Goal: Information Seeking & Learning: Find contact information

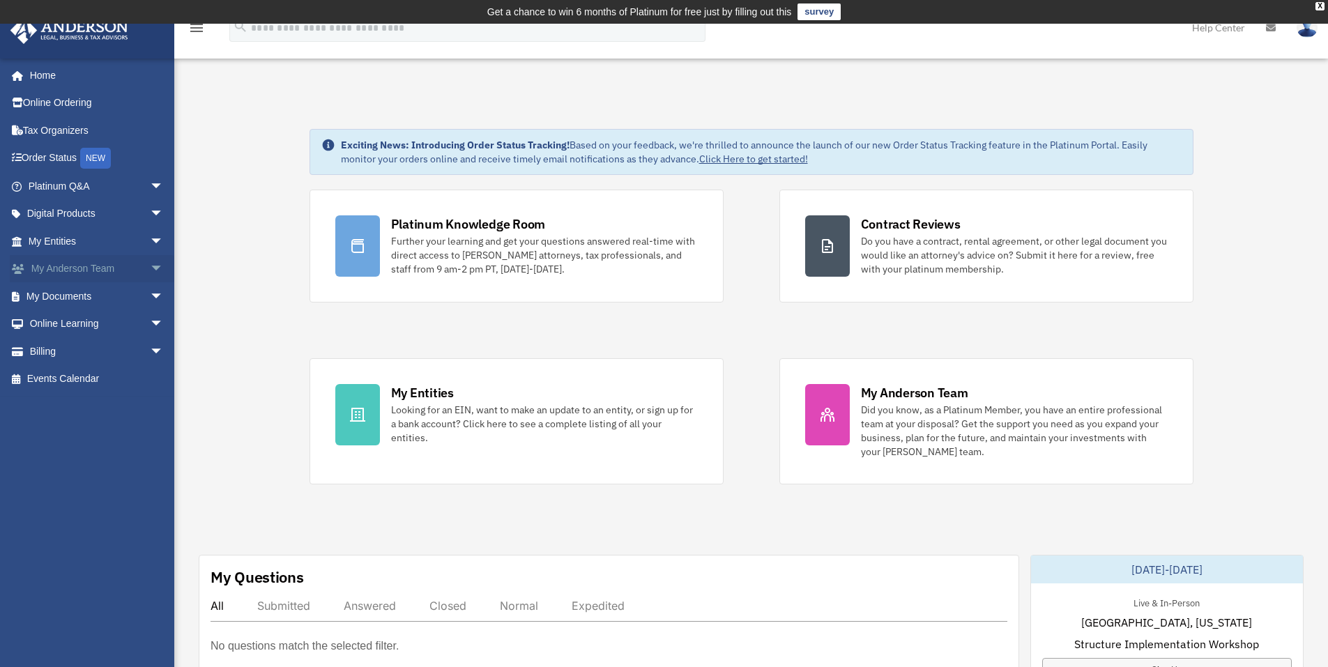
click at [96, 267] on link "My [PERSON_NAME] Team arrow_drop_down" at bounding box center [97, 269] width 175 height 28
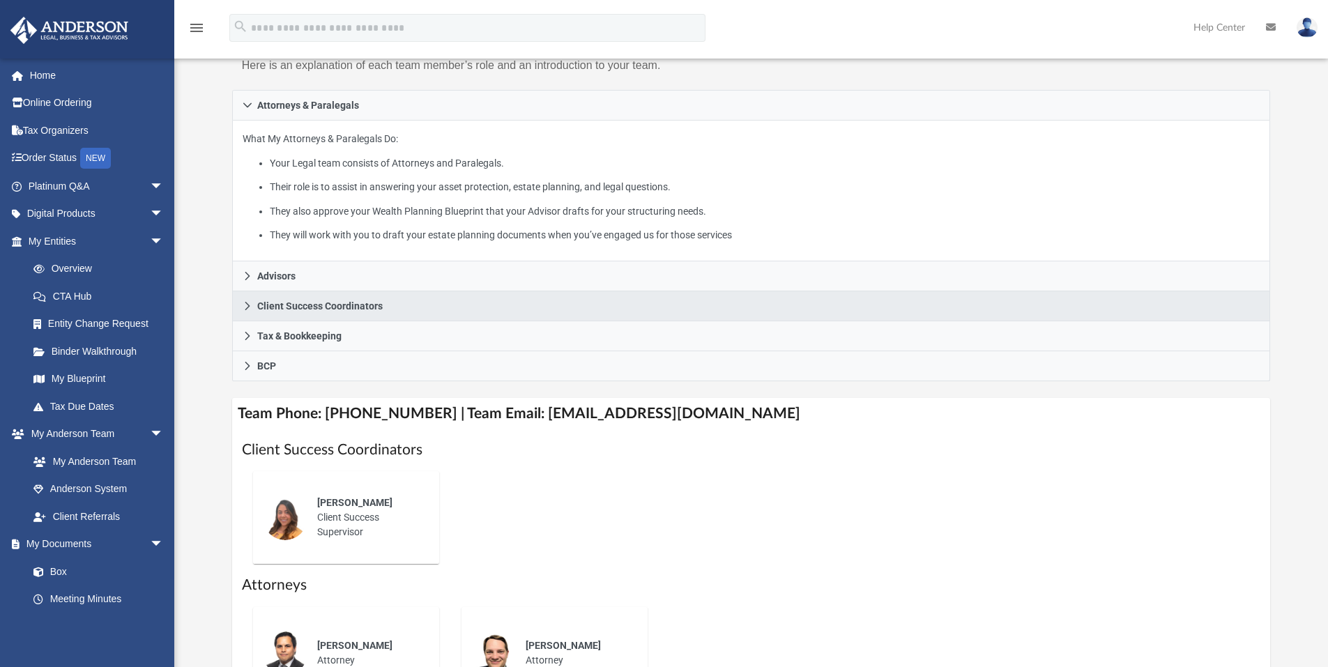
scroll to position [209, 0]
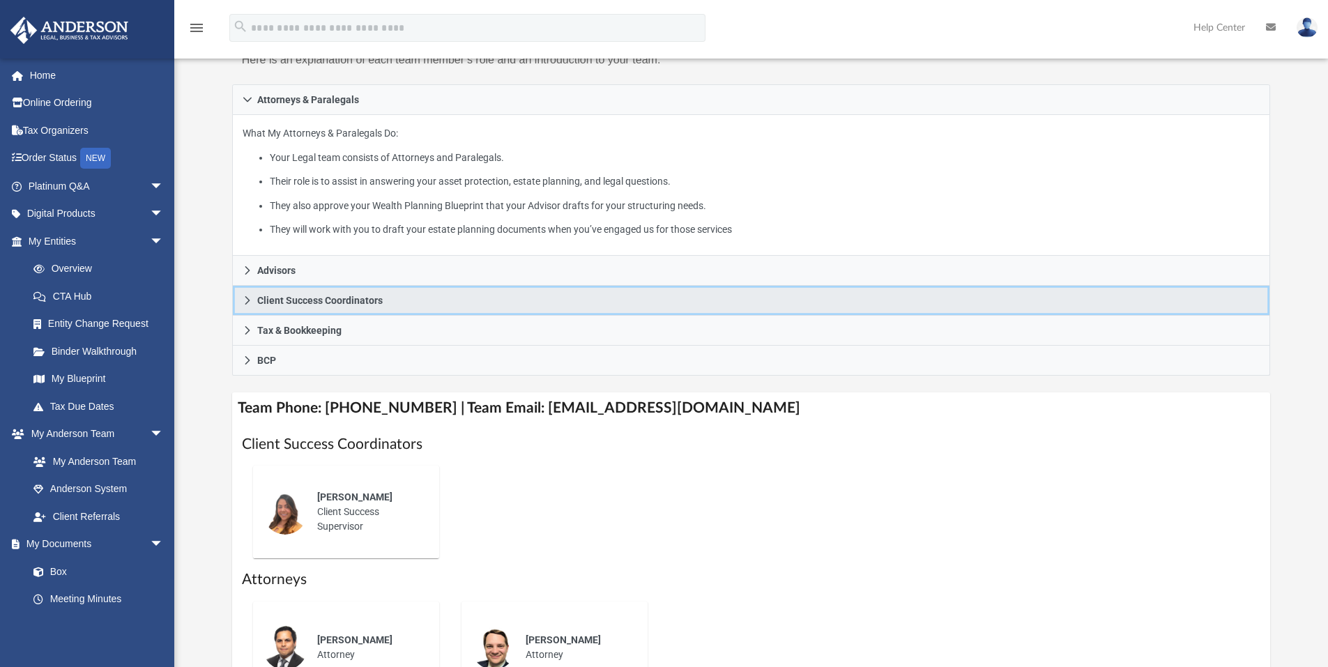
click at [278, 302] on span "Client Success Coordinators" at bounding box center [320, 301] width 126 height 10
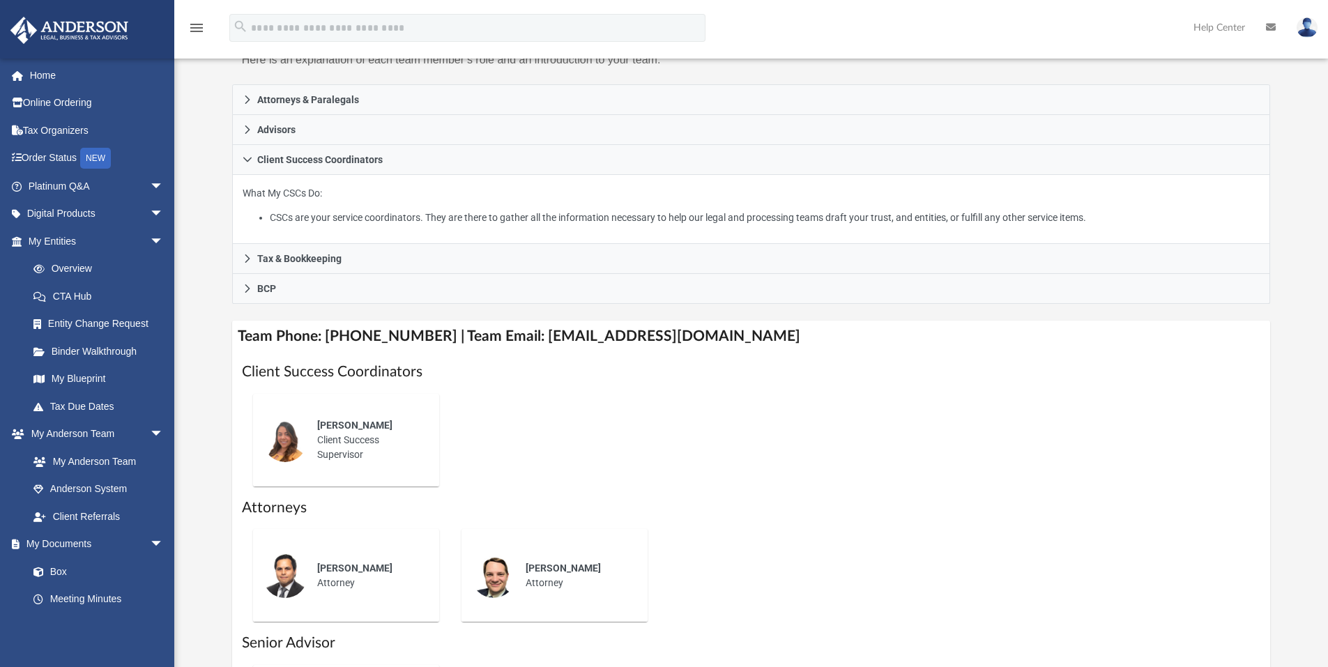
click at [288, 444] on img at bounding box center [285, 440] width 45 height 45
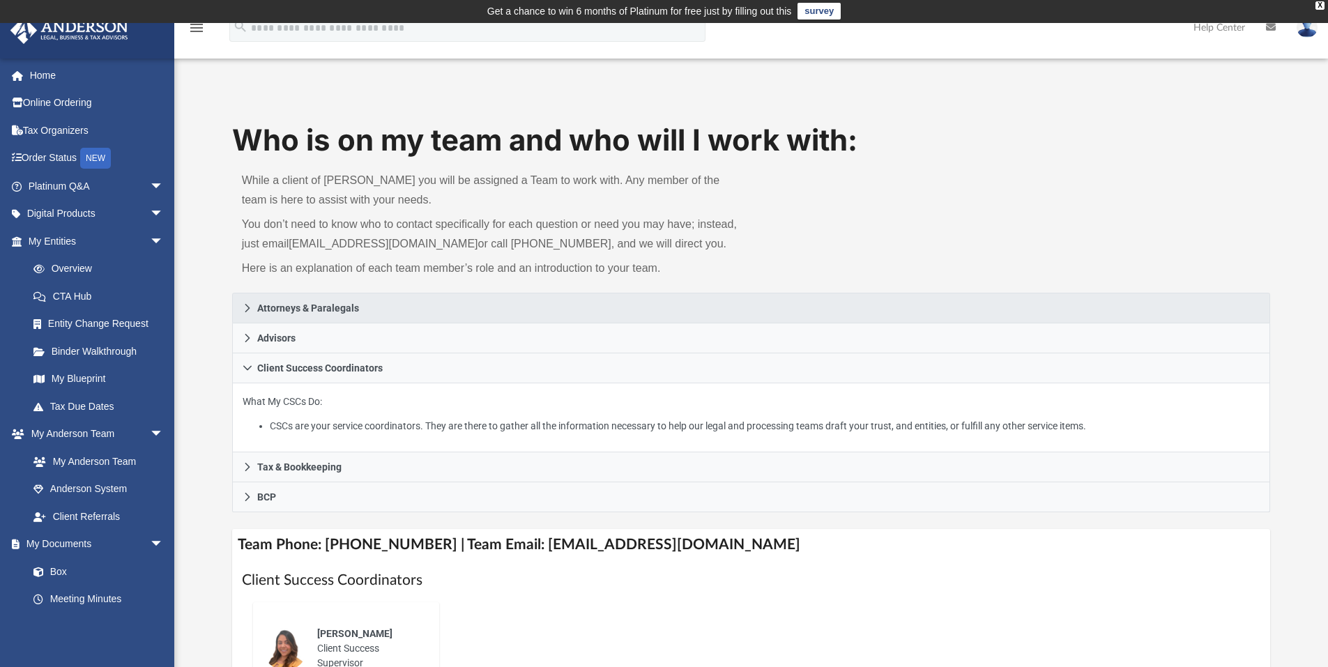
scroll to position [0, 0]
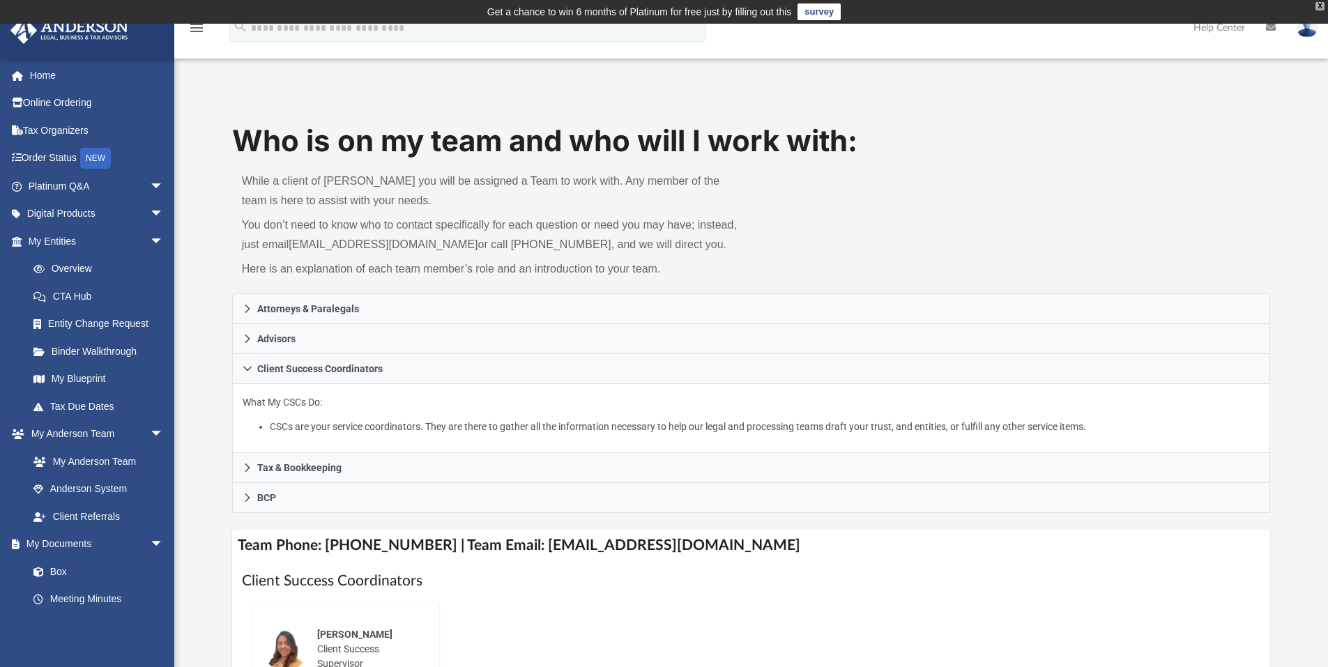
click at [1319, 4] on div "X" at bounding box center [1320, 6] width 9 height 8
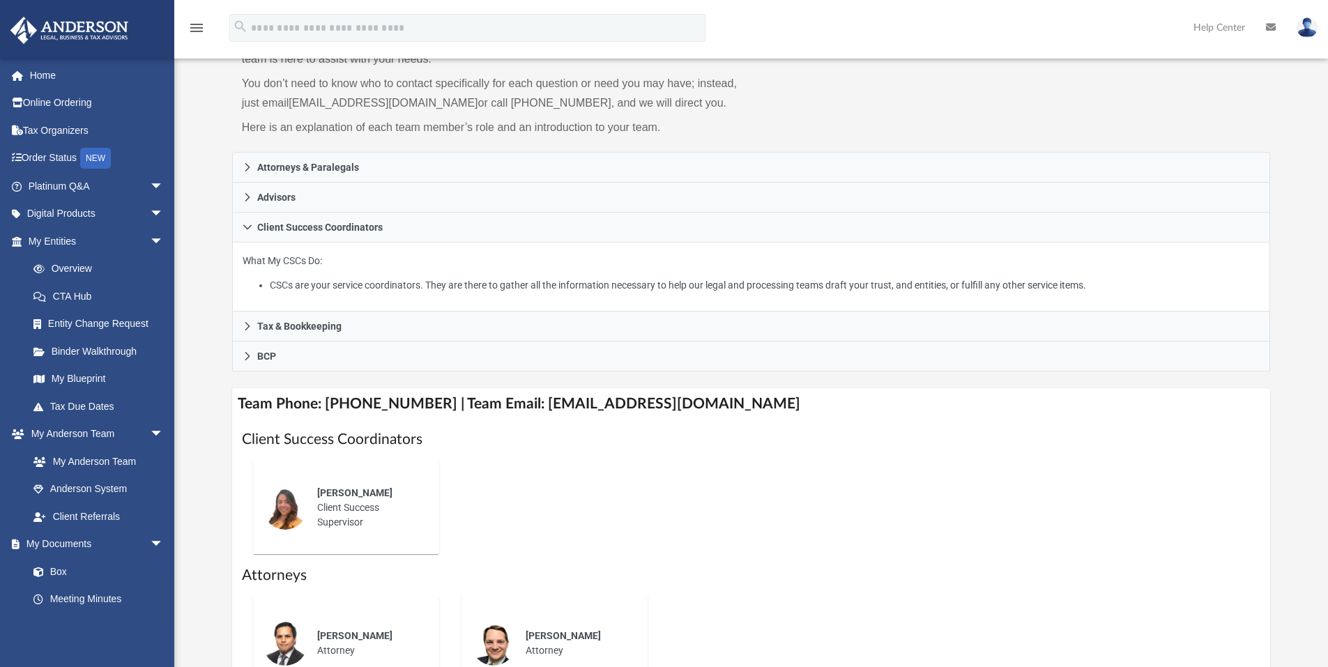
scroll to position [139, 0]
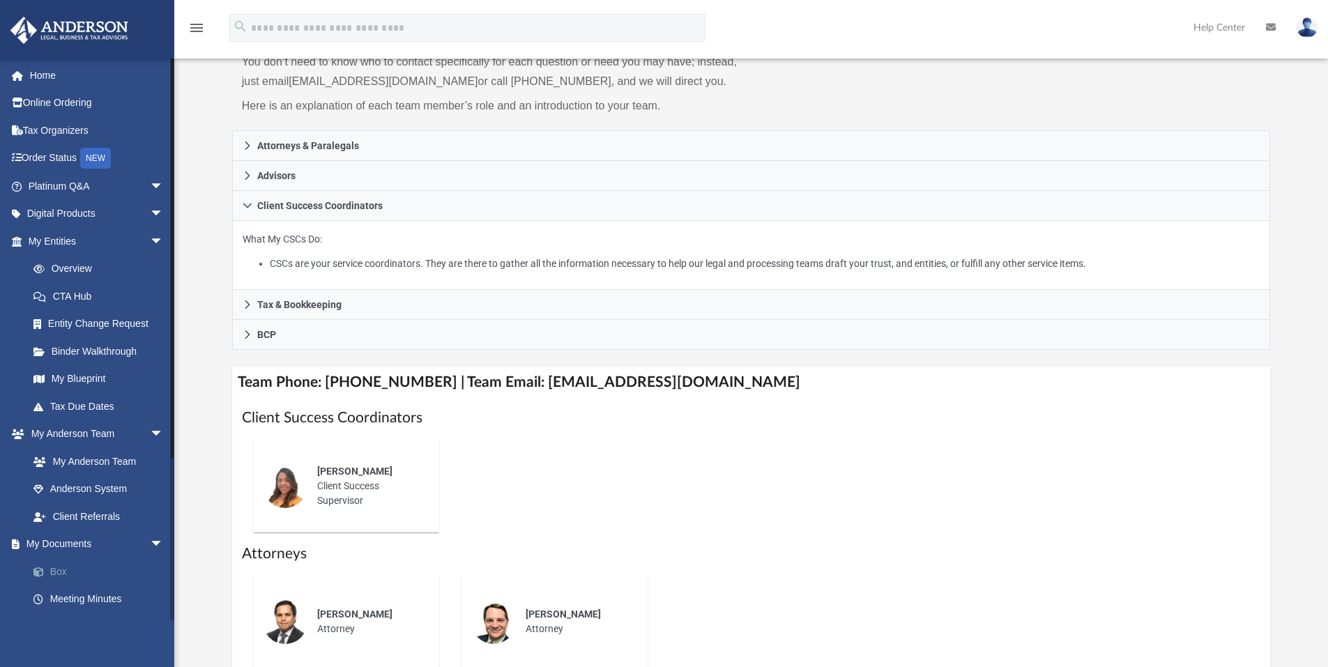
click at [61, 568] on link "Box" at bounding box center [102, 572] width 165 height 28
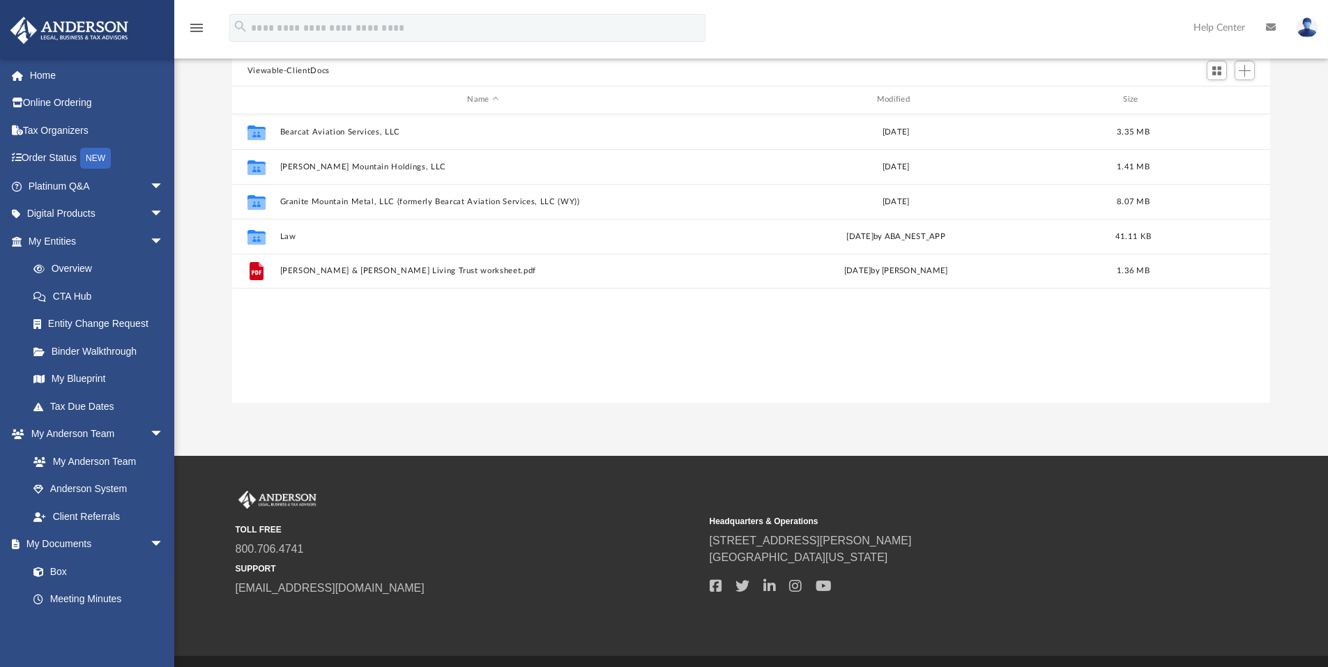
scroll to position [307, 1028]
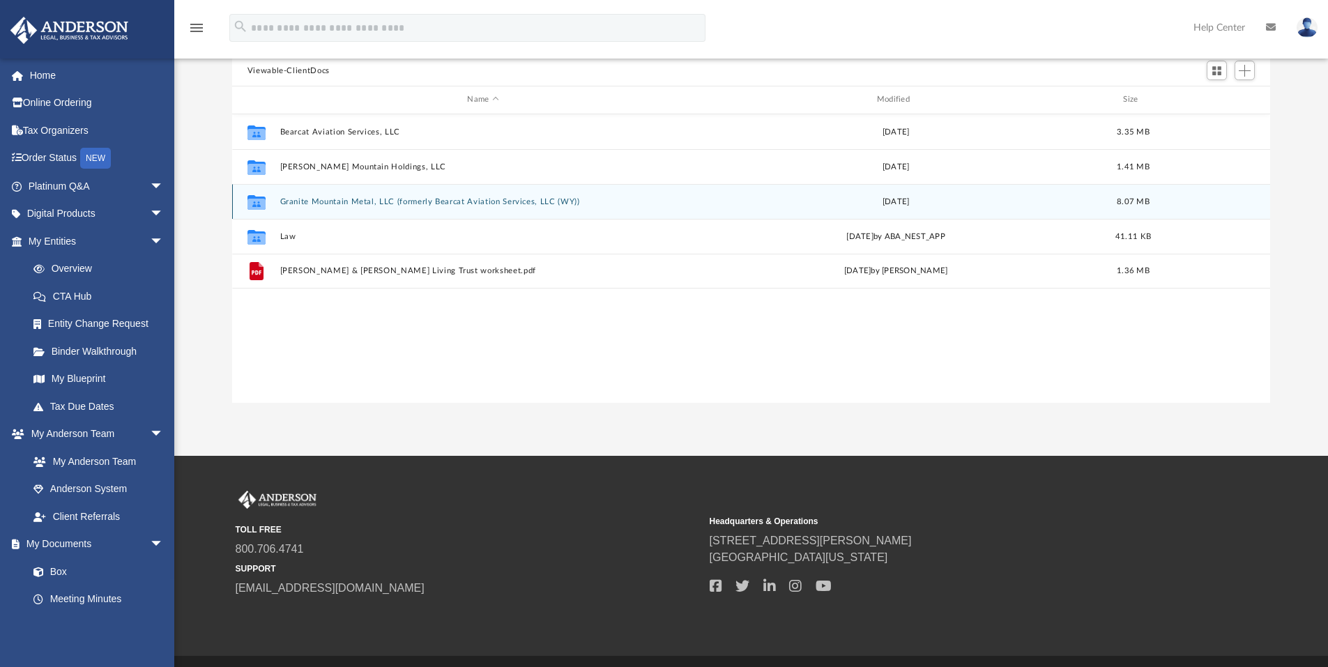
click at [407, 205] on button "Granite Mountain Metal, LLC (formerly Bearcat Aviation Services, LLC (WY))" at bounding box center [483, 201] width 407 height 9
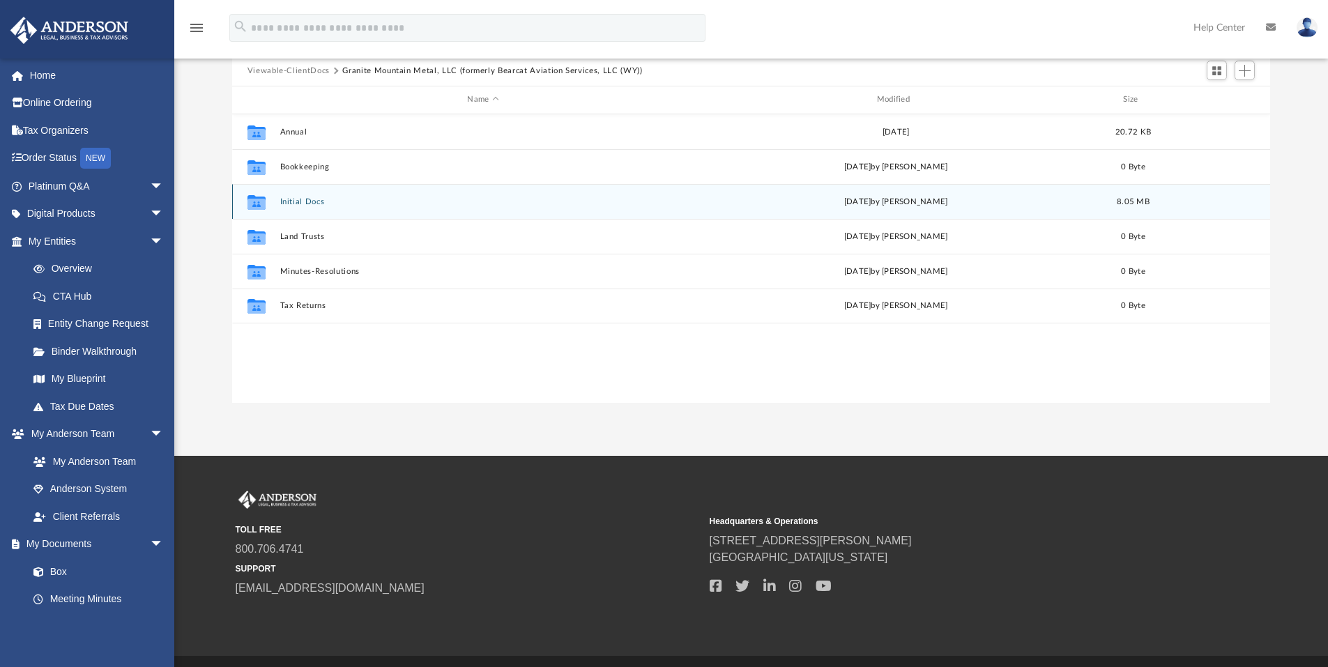
click at [285, 202] on button "Initial Docs" at bounding box center [483, 201] width 407 height 9
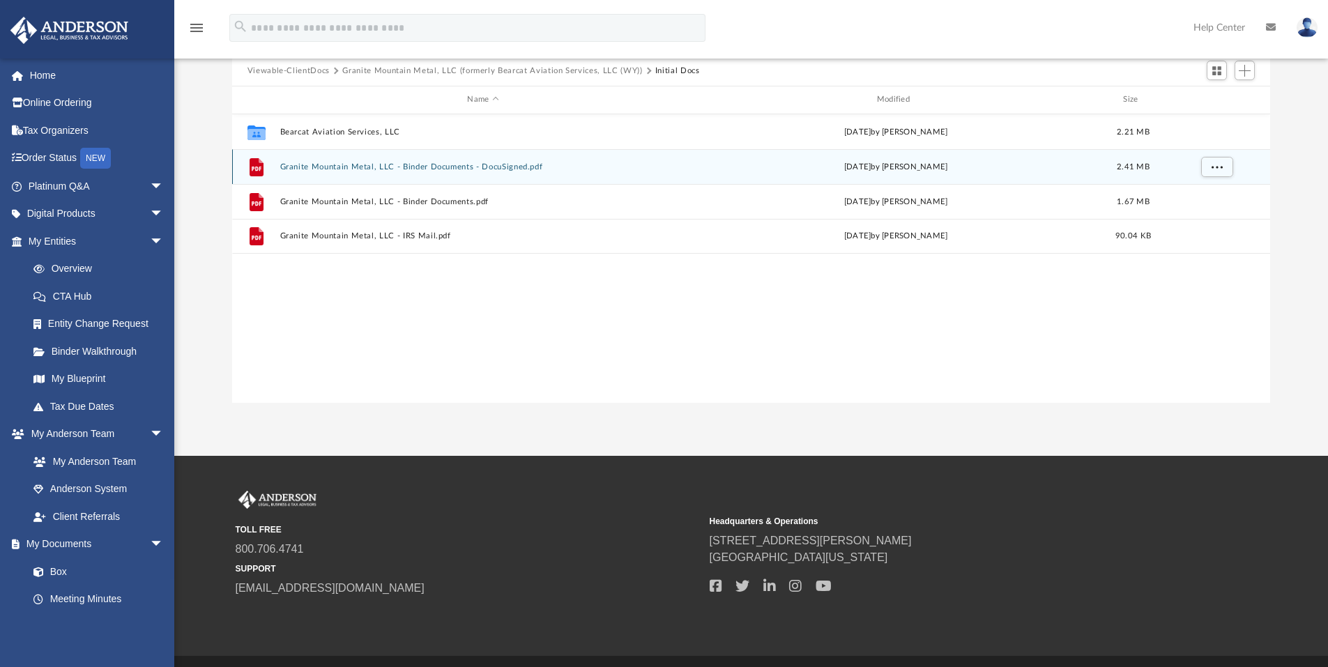
click at [440, 162] on button "Granite Mountain Metal, LLC - Binder Documents - DocuSigned.pdf" at bounding box center [483, 166] width 407 height 9
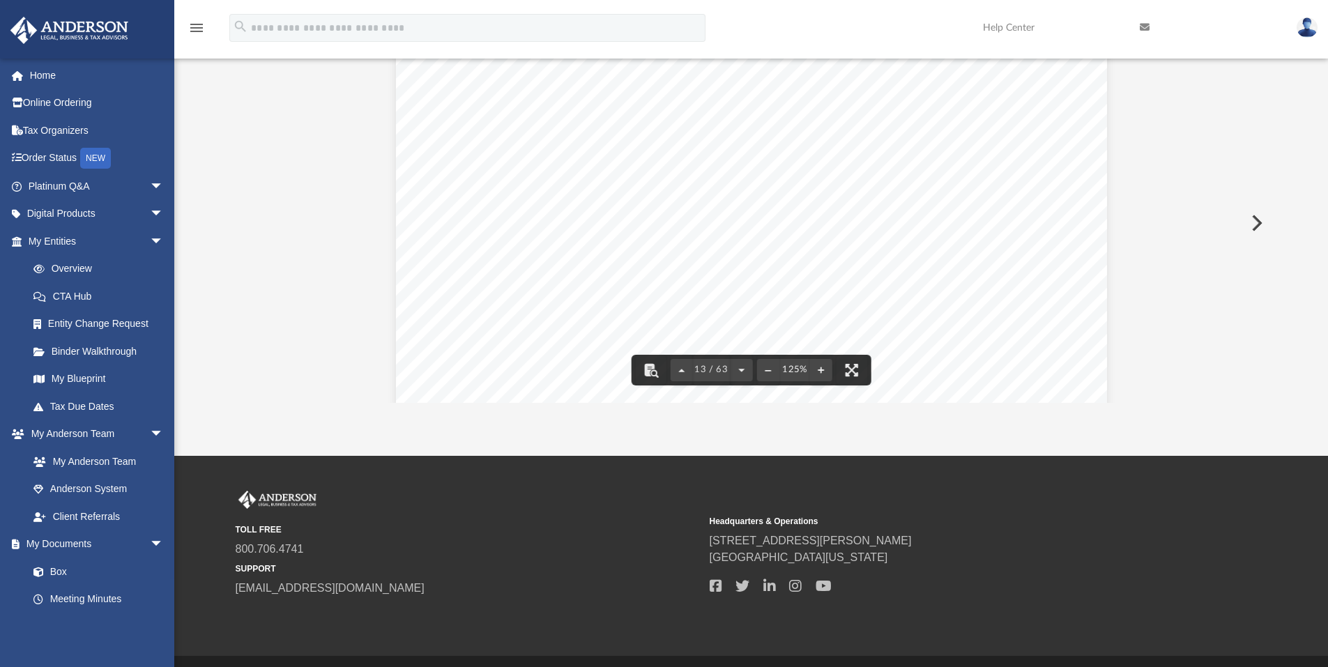
scroll to position [11409, 0]
click at [54, 574] on link "Box" at bounding box center [102, 572] width 165 height 28
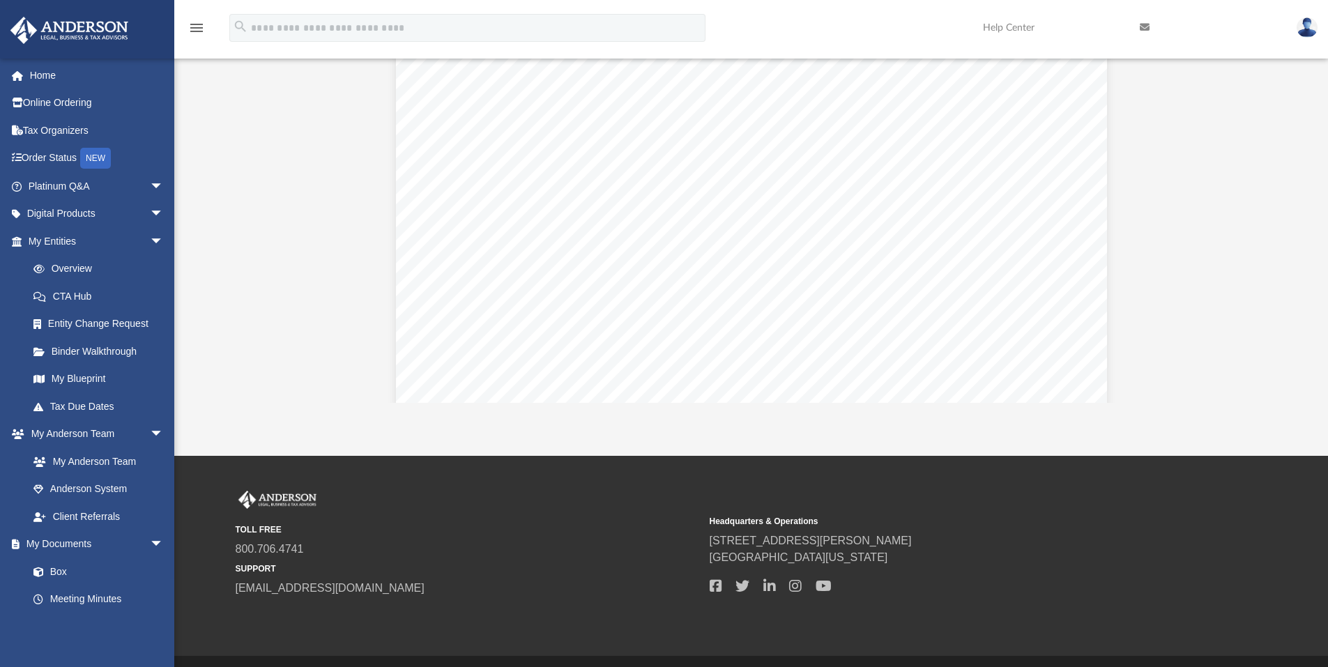
scroll to position [4784, 0]
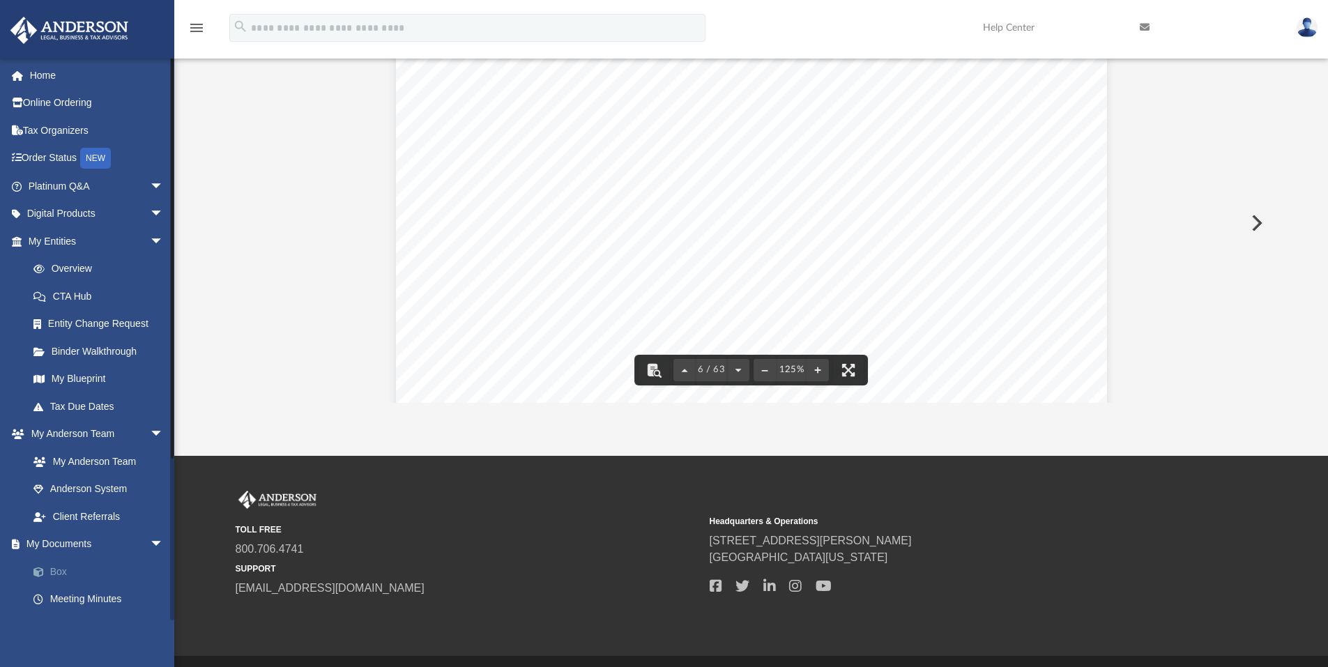
click at [52, 570] on link "Box" at bounding box center [102, 572] width 165 height 28
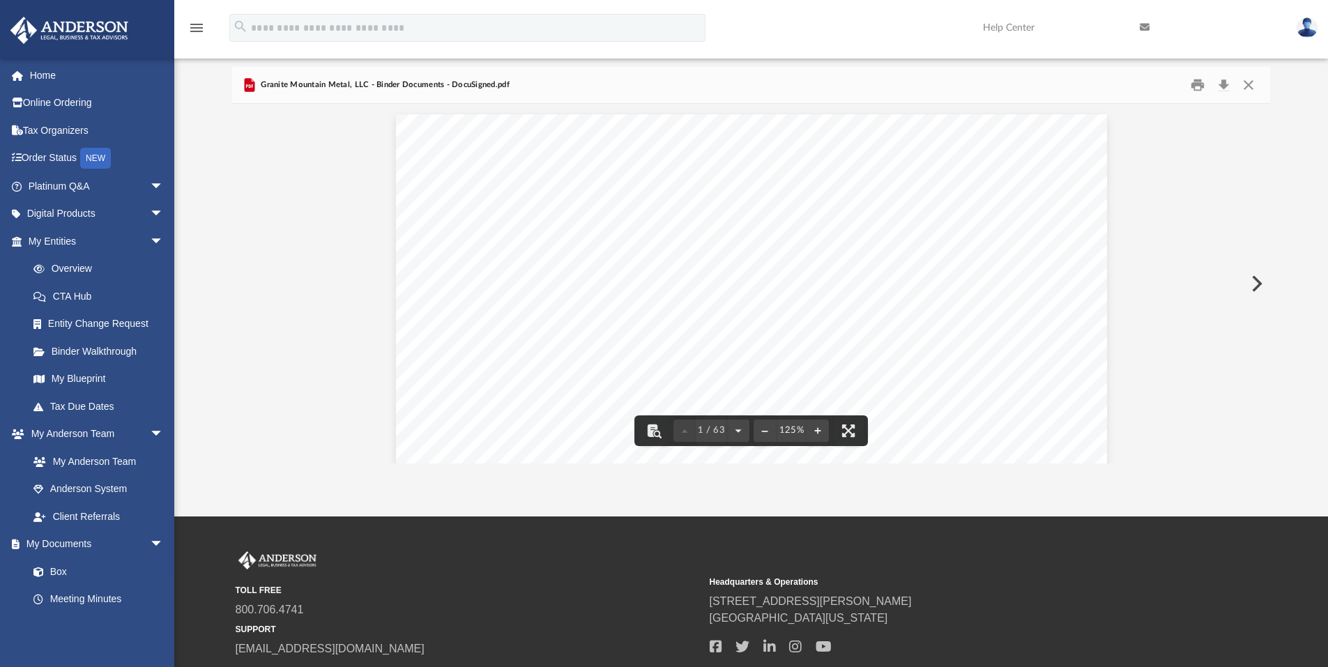
scroll to position [0, 0]
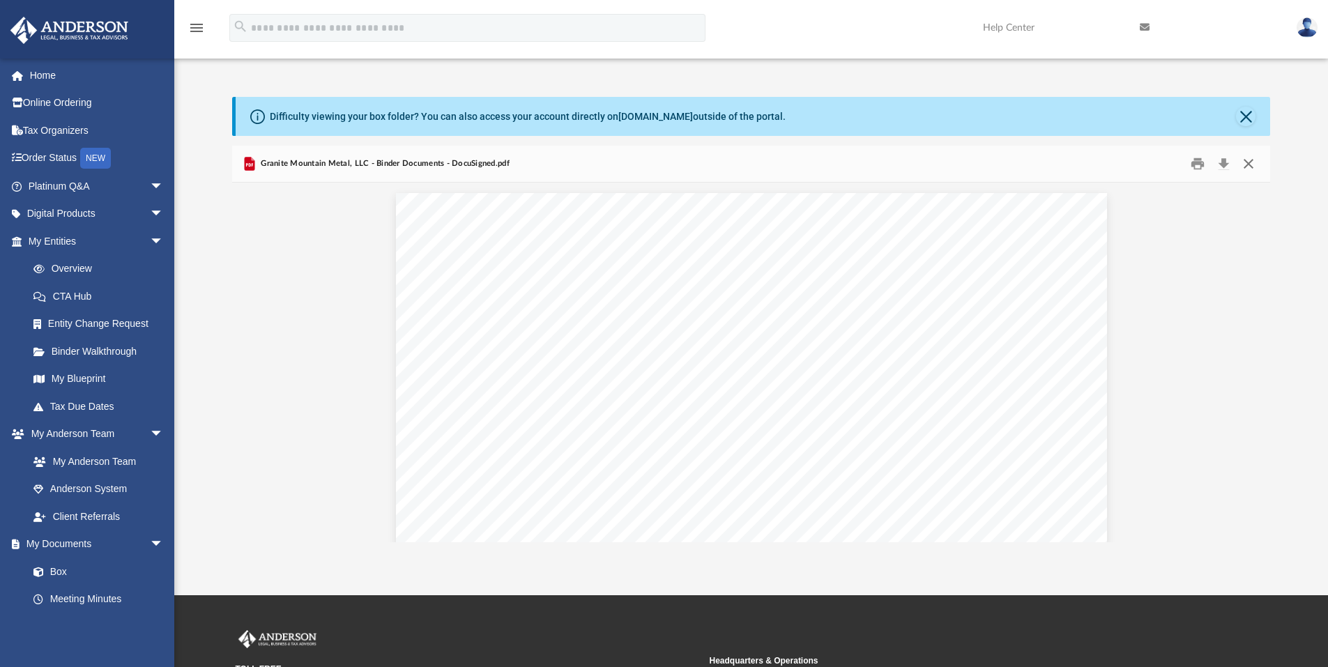
click at [1248, 163] on button "Close" at bounding box center [1248, 164] width 25 height 22
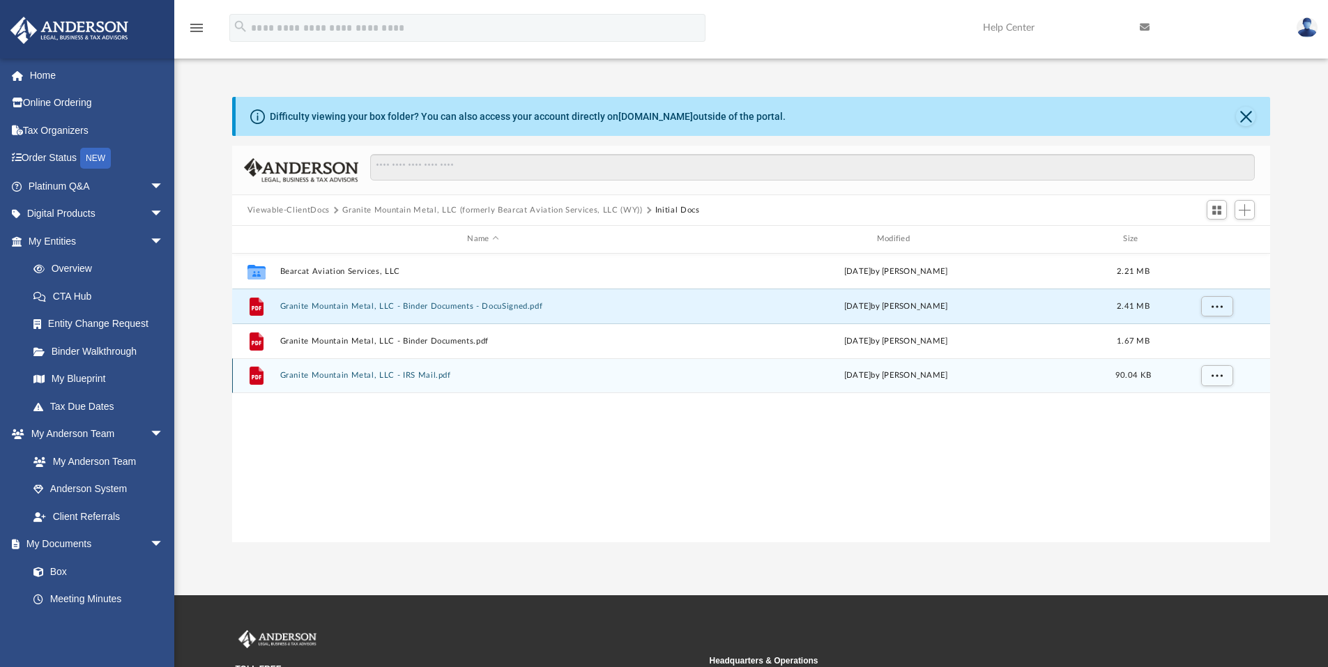
click at [423, 375] on button "Granite Mountain Metal, LLC - IRS Mail.pdf" at bounding box center [483, 375] width 407 height 9
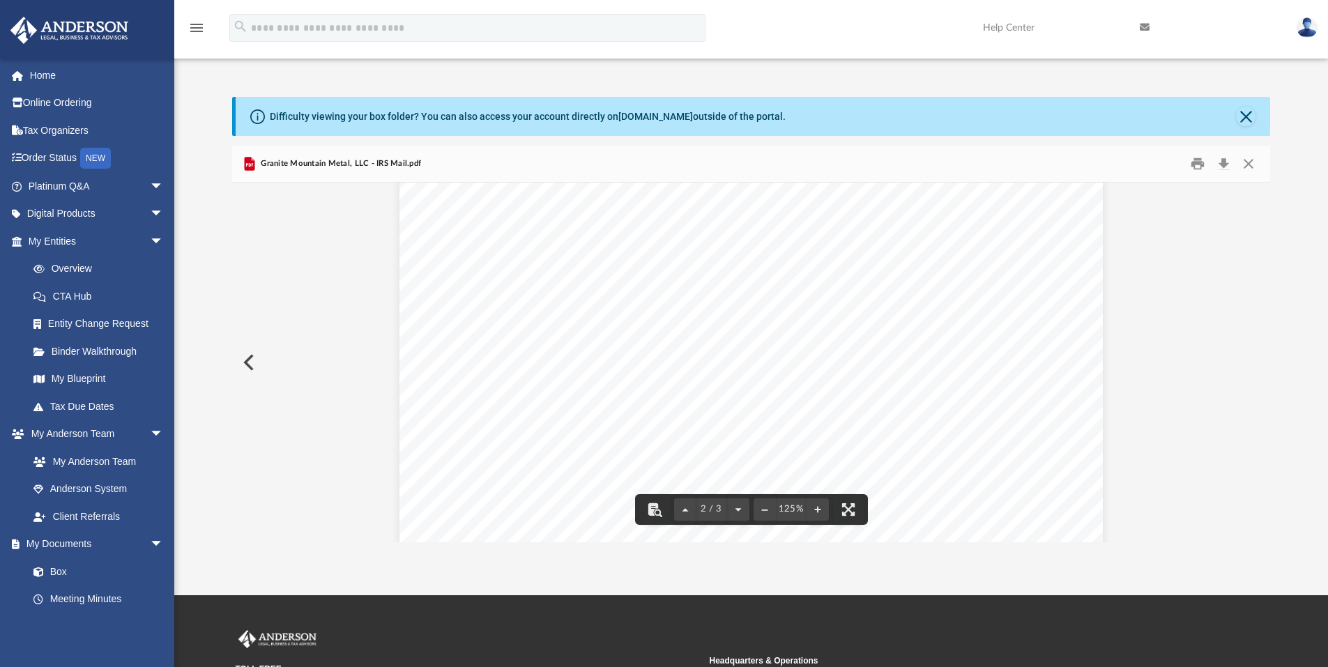
scroll to position [976, 0]
click at [1245, 162] on button "Close" at bounding box center [1248, 164] width 25 height 22
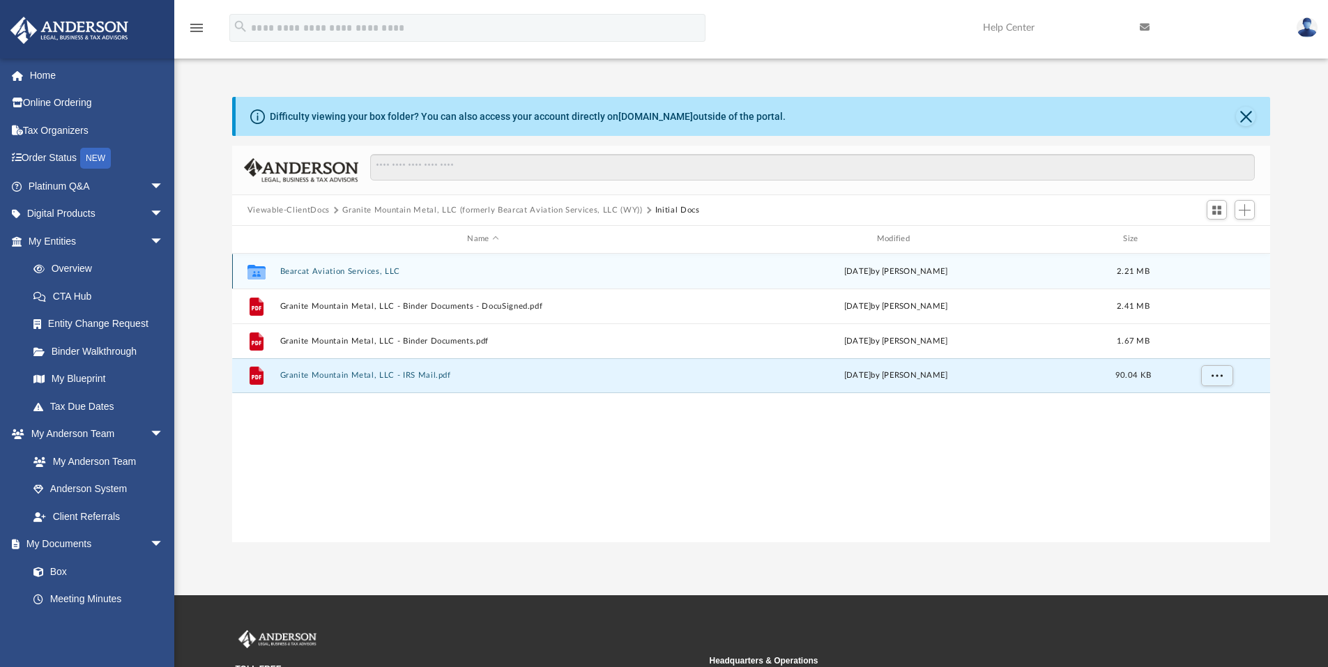
click at [309, 270] on button "Bearcat Aviation Services, LLC" at bounding box center [483, 271] width 407 height 9
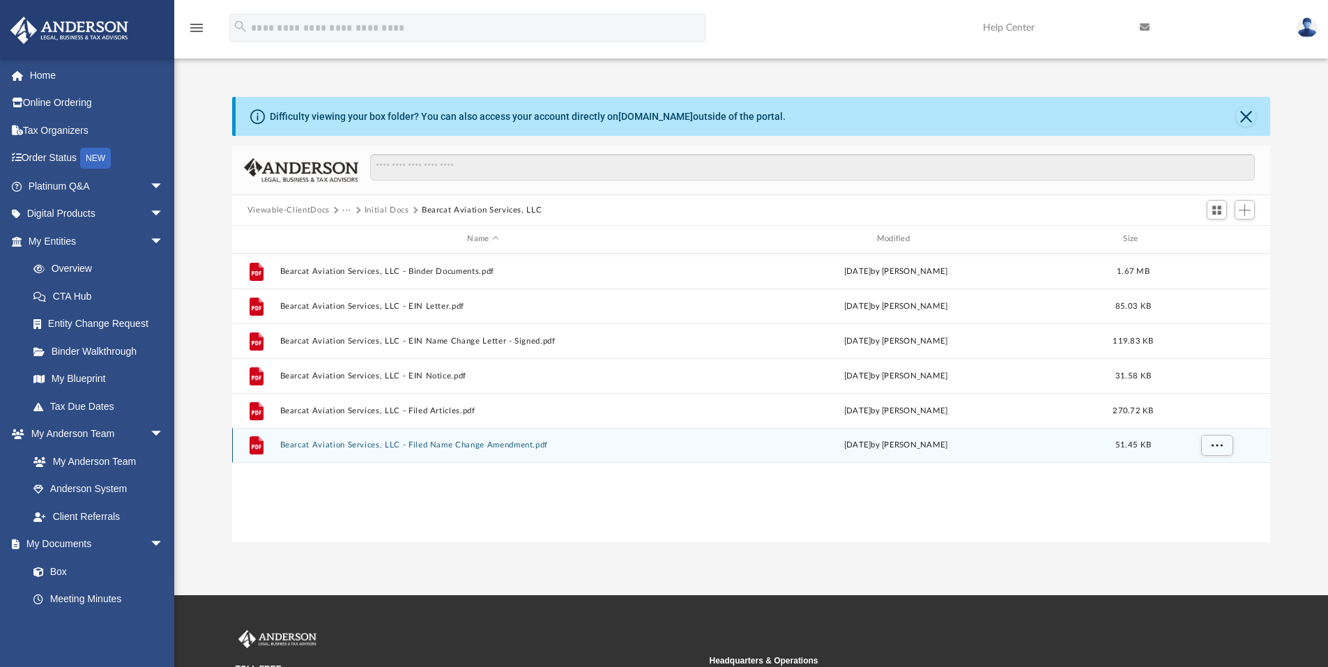
click at [437, 443] on button "Bearcat Aviation Services, LLC - Filed Name Change Amendment.pdf" at bounding box center [483, 445] width 407 height 9
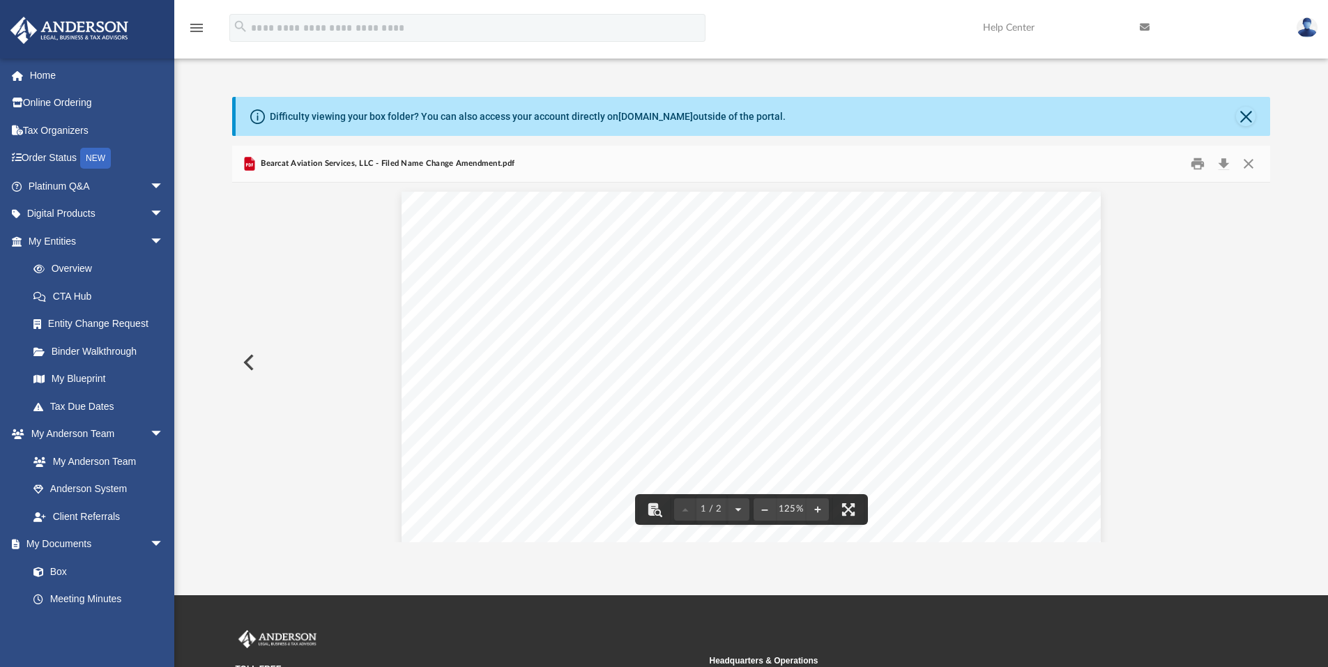
scroll to position [0, 0]
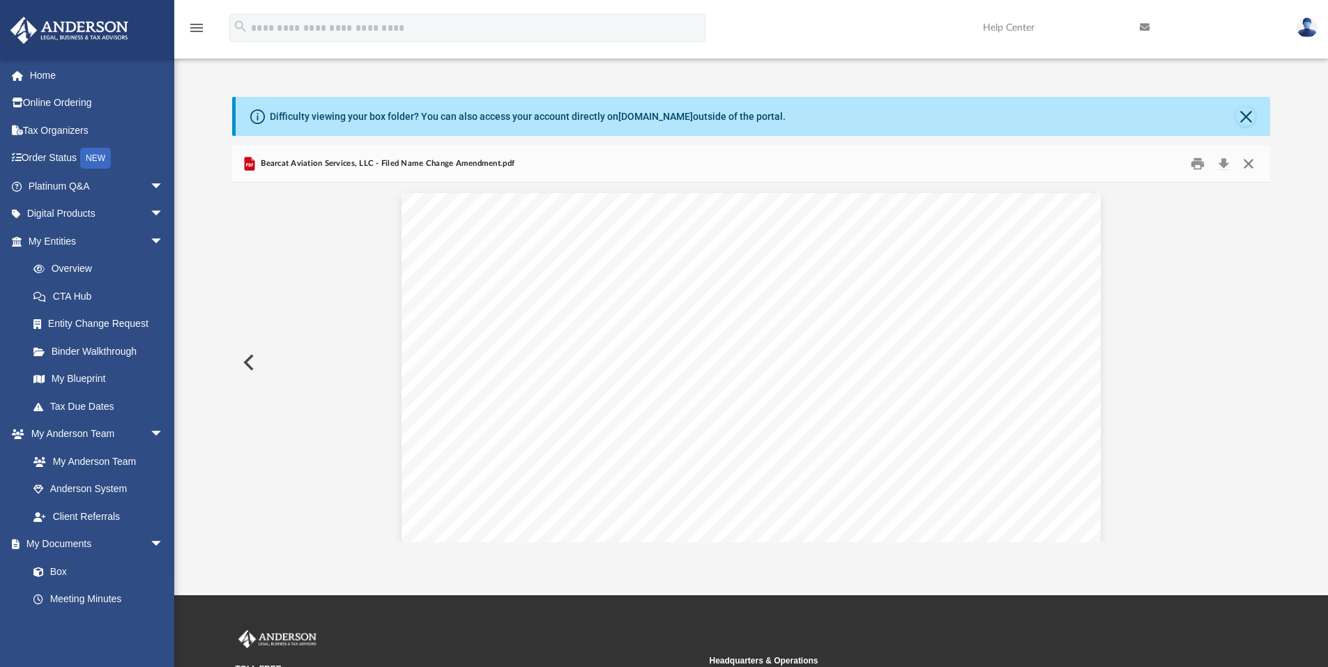
click at [1248, 160] on button "Close" at bounding box center [1248, 164] width 25 height 22
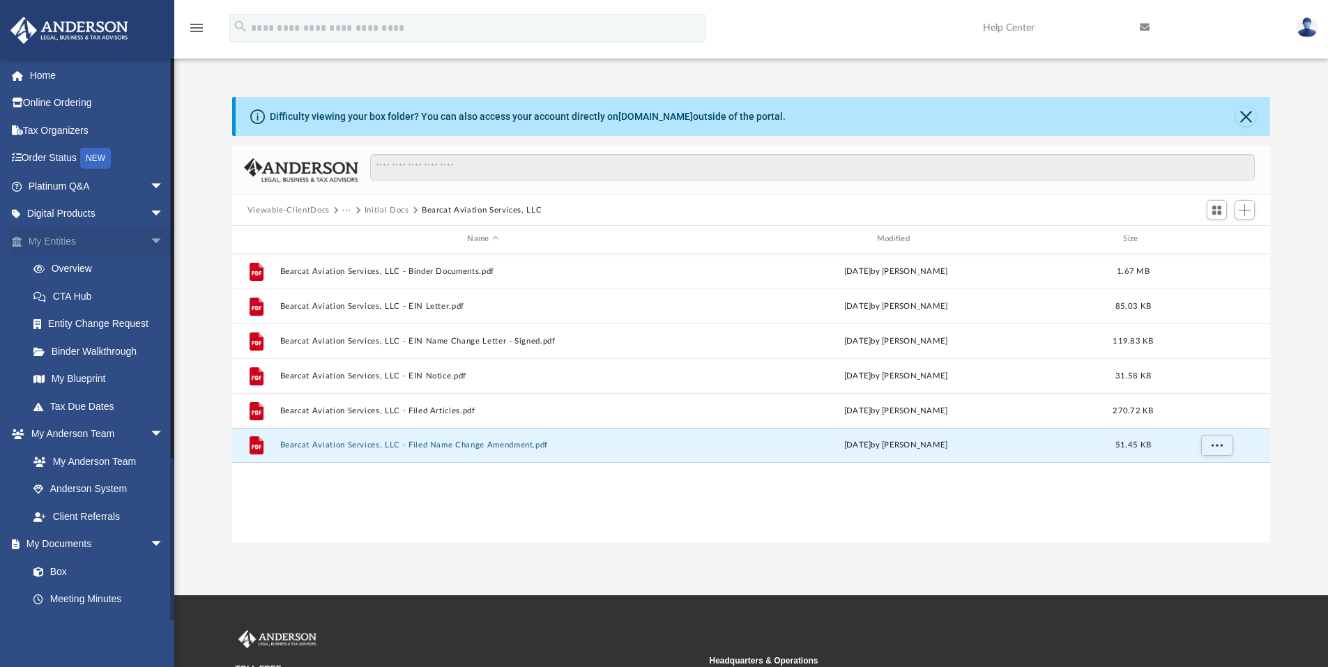
click at [67, 242] on link "My Entities arrow_drop_down" at bounding box center [97, 241] width 175 height 28
click at [63, 266] on link "Overview" at bounding box center [102, 269] width 165 height 28
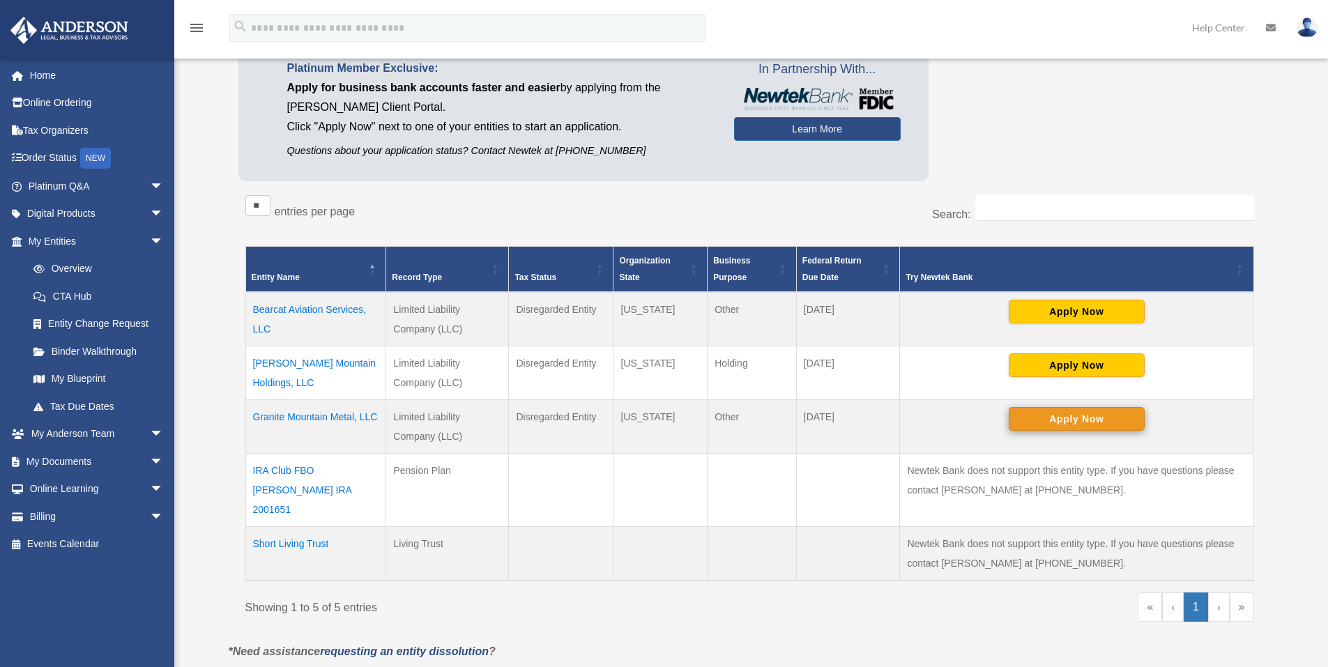
scroll to position [139, 0]
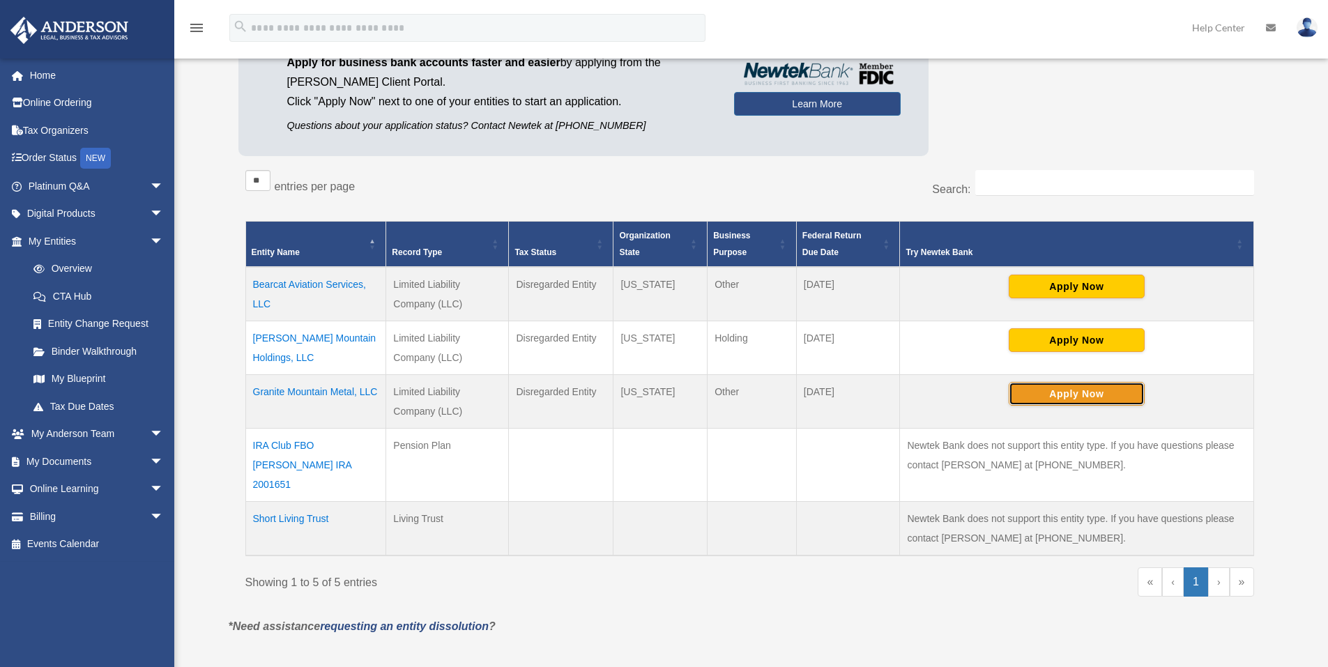
click at [1082, 395] on button "Apply Now" at bounding box center [1077, 394] width 136 height 24
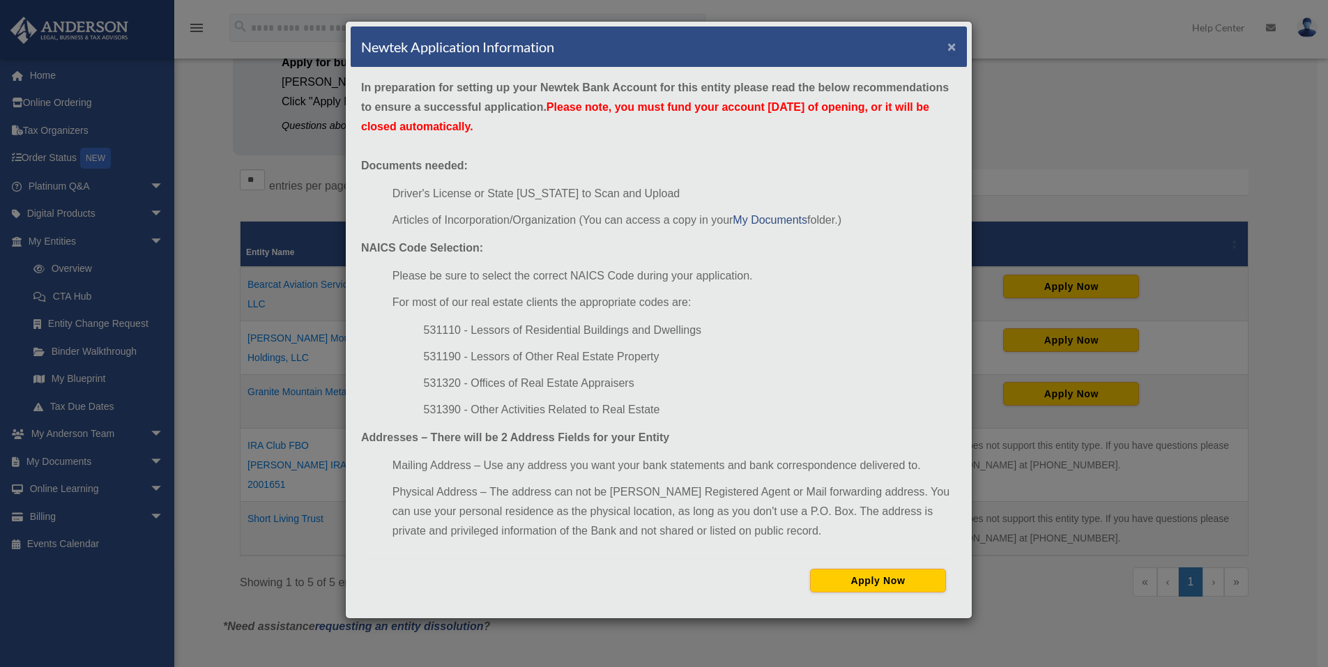
click at [949, 47] on button "×" at bounding box center [952, 46] width 9 height 15
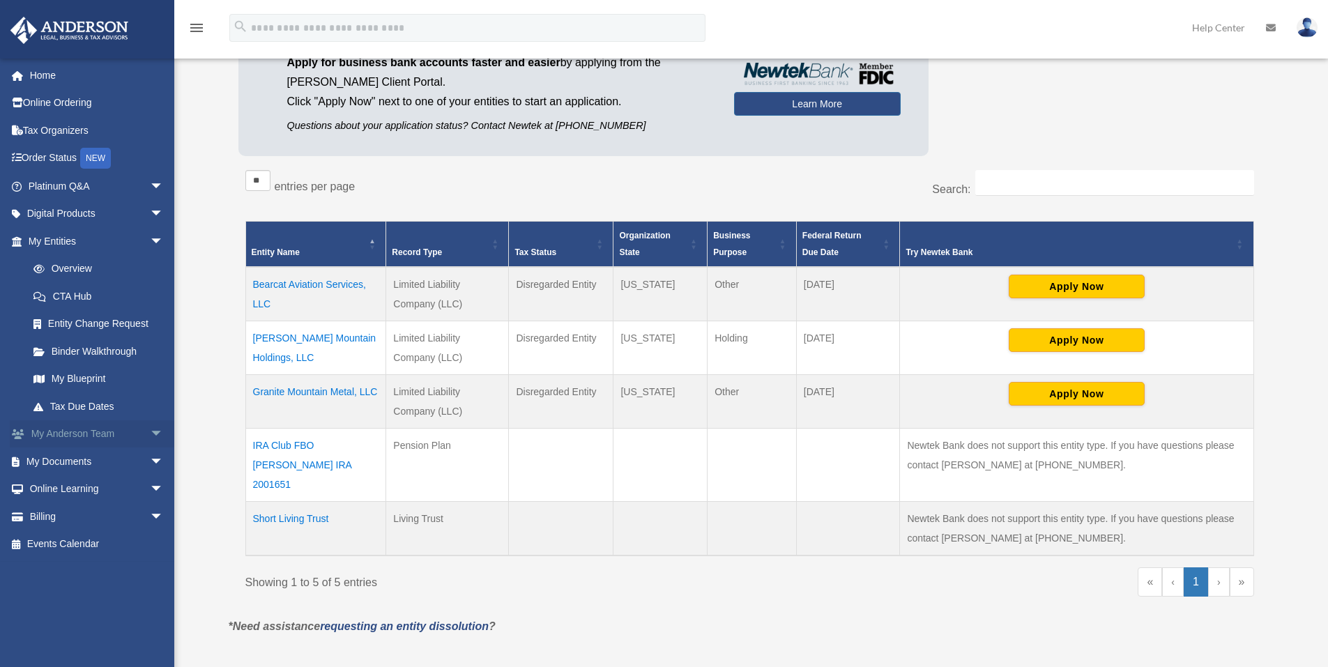
click at [79, 435] on link "My [PERSON_NAME] Team arrow_drop_down" at bounding box center [97, 435] width 175 height 28
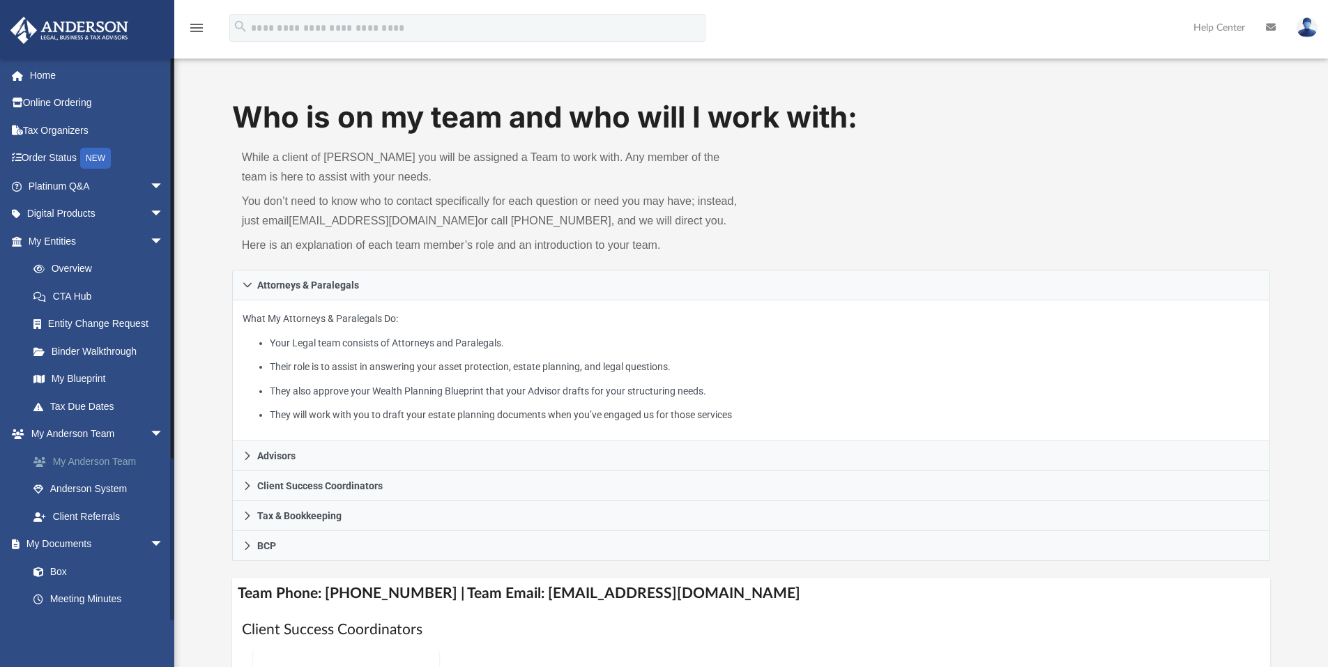
click at [88, 460] on link "My Anderson Team" at bounding box center [102, 462] width 165 height 28
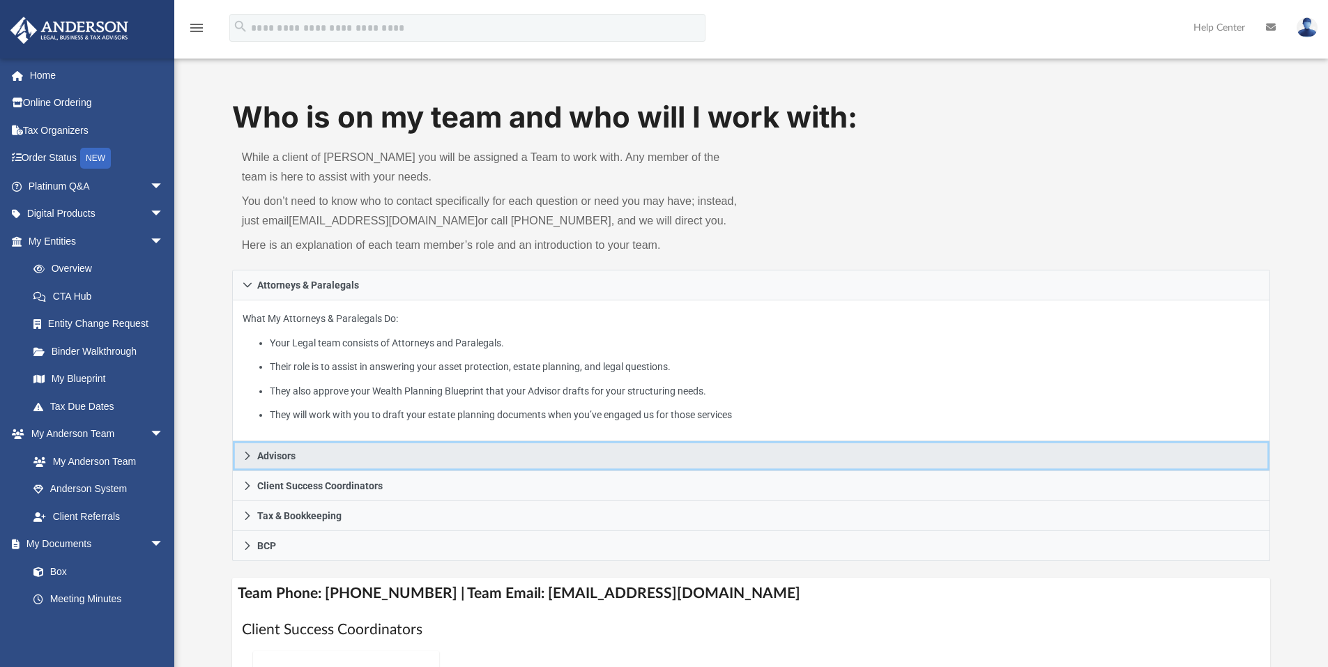
click at [279, 454] on span "Advisors" at bounding box center [276, 456] width 38 height 10
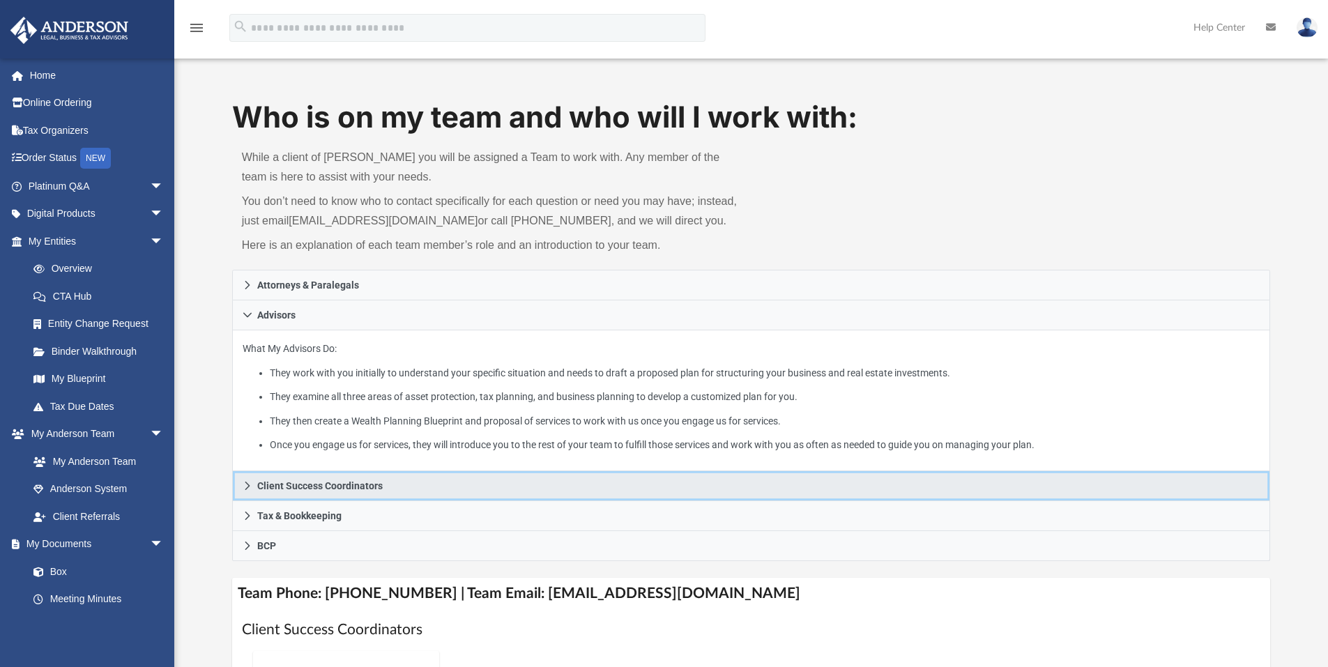
click at [291, 487] on span "Client Success Coordinators" at bounding box center [320, 486] width 126 height 10
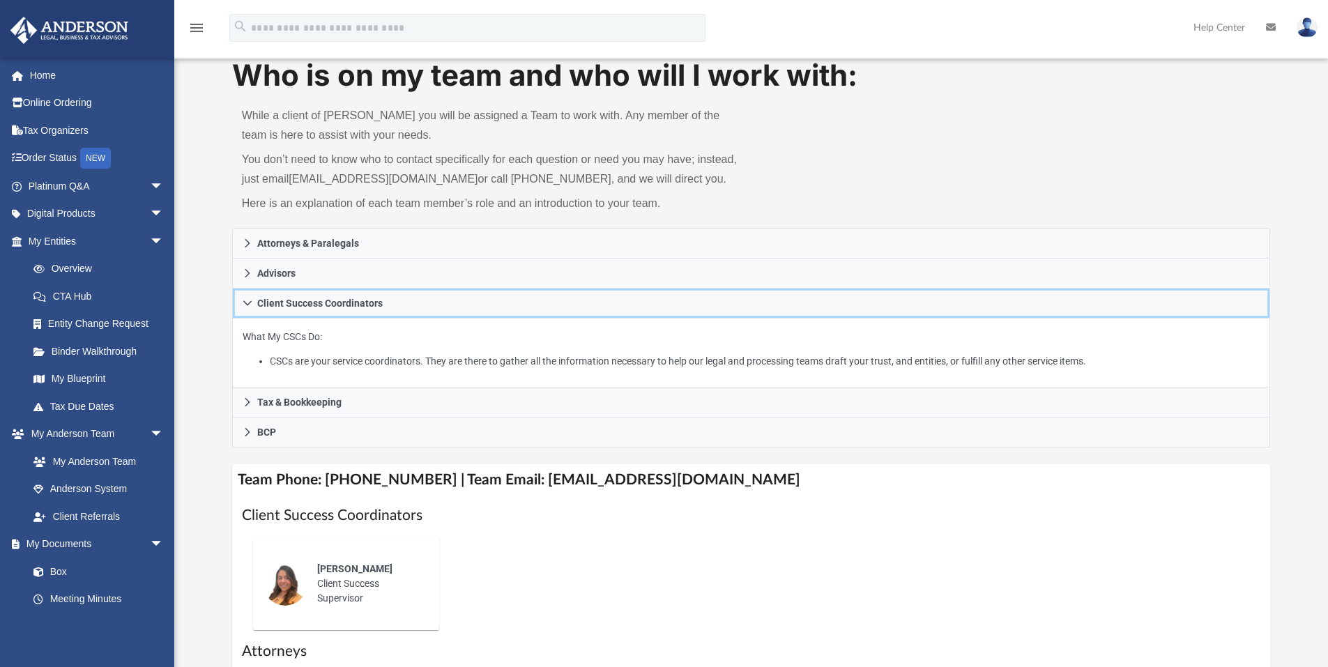
scroll to position [41, 0]
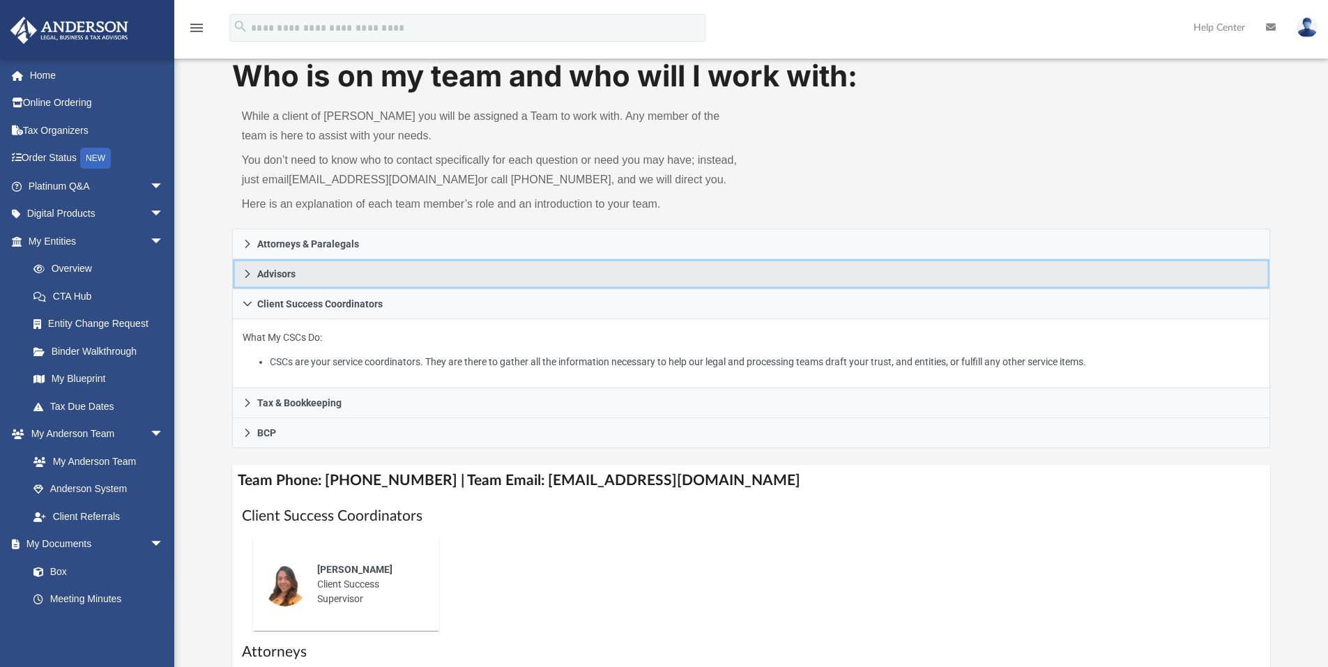
click at [265, 274] on span "Advisors" at bounding box center [276, 274] width 38 height 10
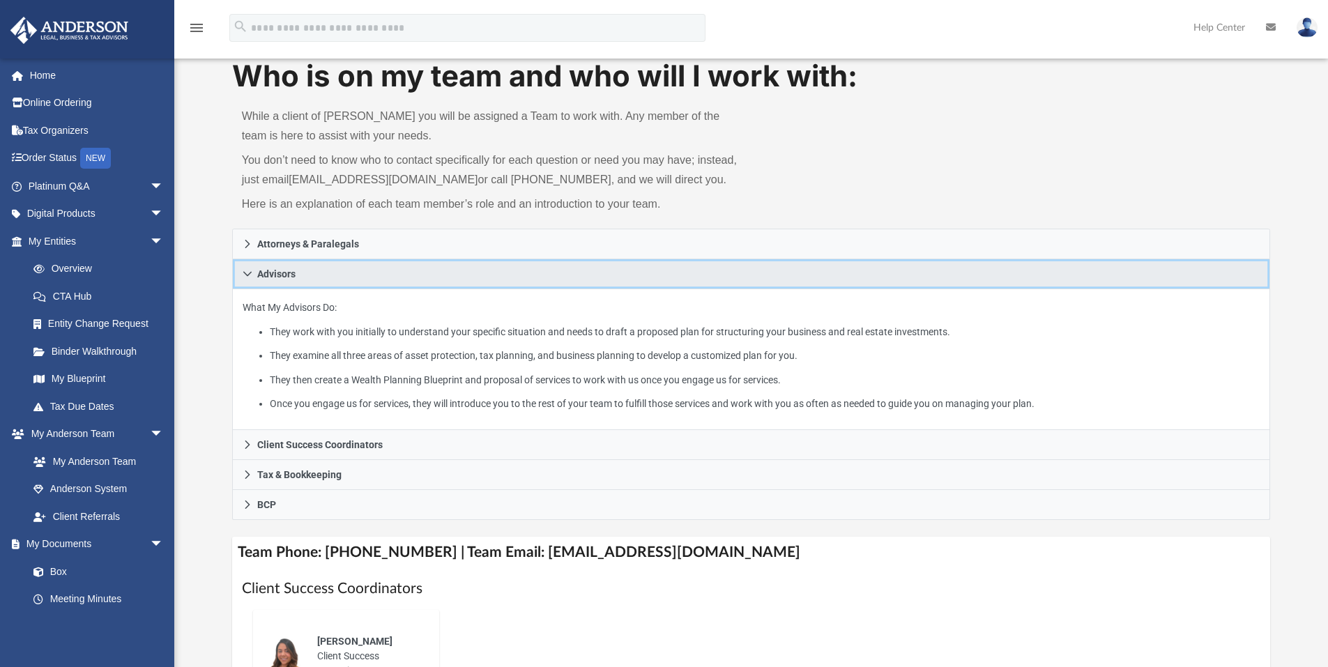
click at [265, 274] on span "Advisors" at bounding box center [276, 274] width 38 height 10
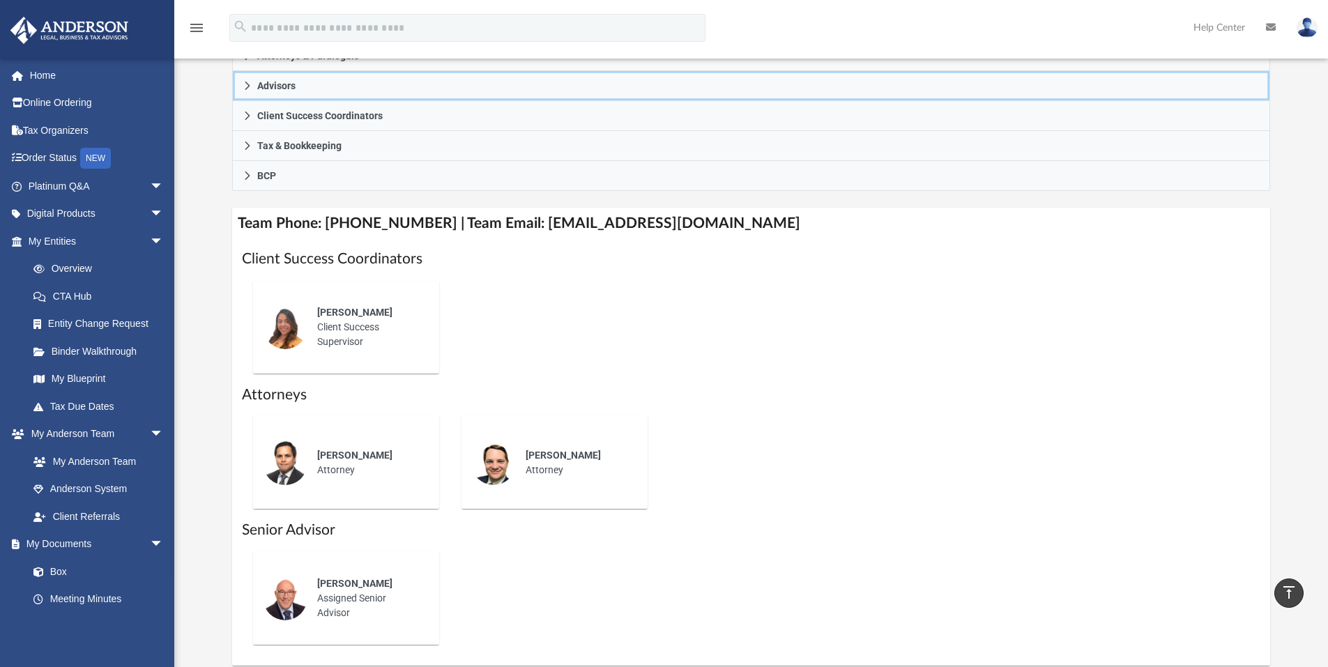
scroll to position [111, 0]
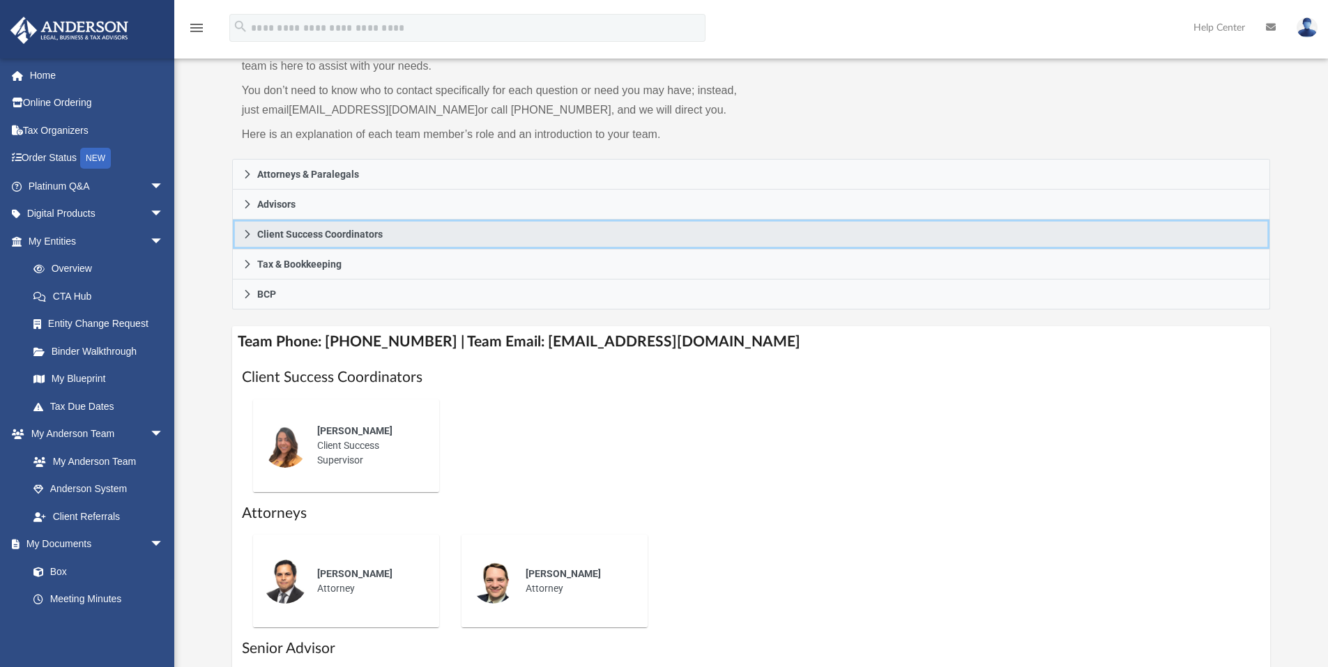
click at [312, 236] on span "Client Success Coordinators" at bounding box center [320, 234] width 126 height 10
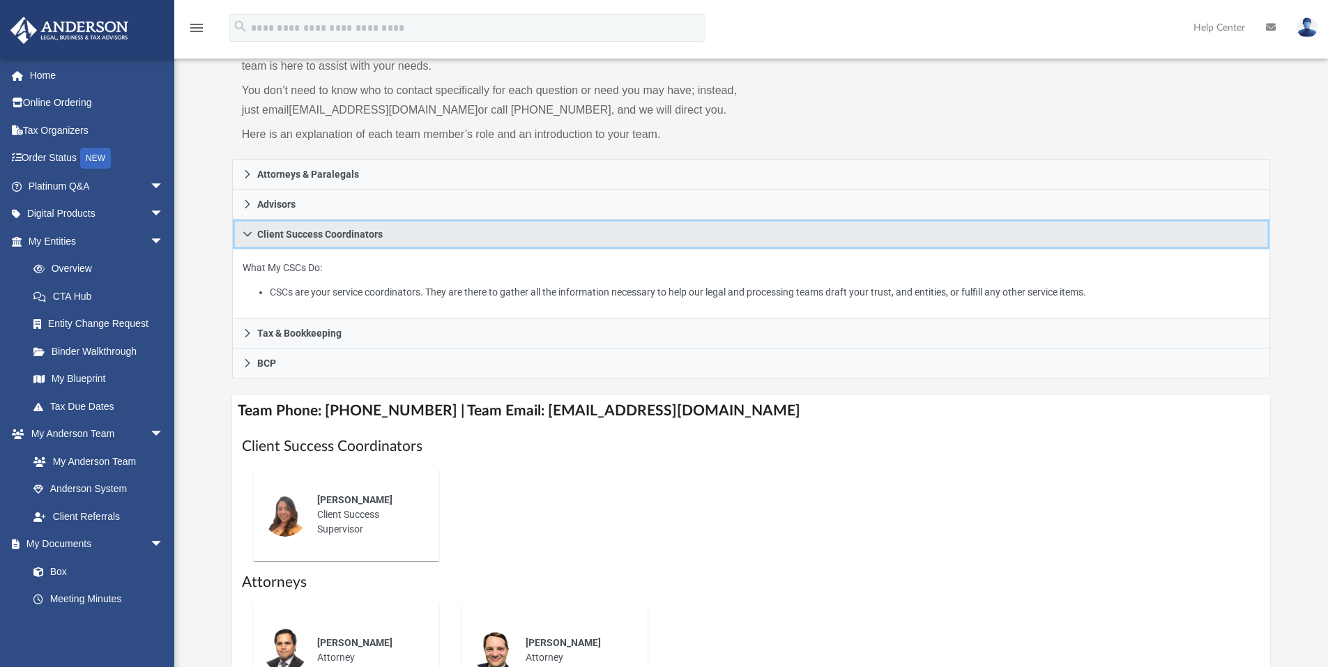
click at [287, 236] on span "Client Success Coordinators" at bounding box center [320, 234] width 126 height 10
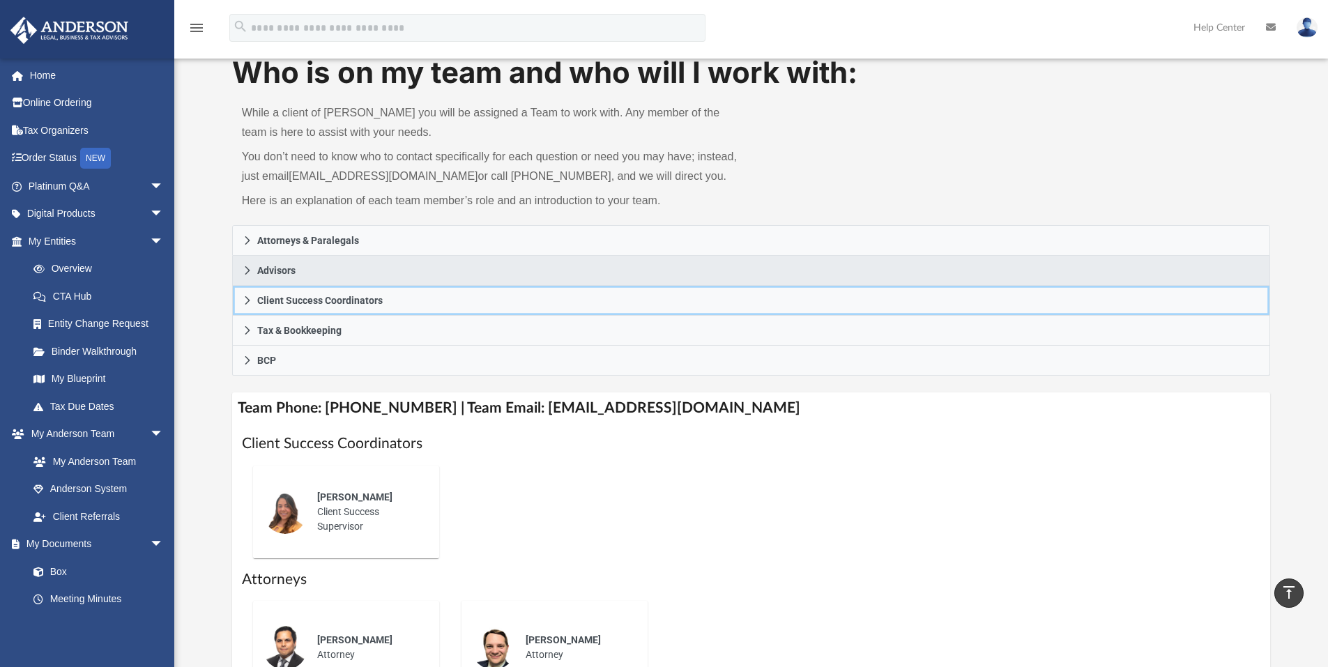
scroll to position [41, 0]
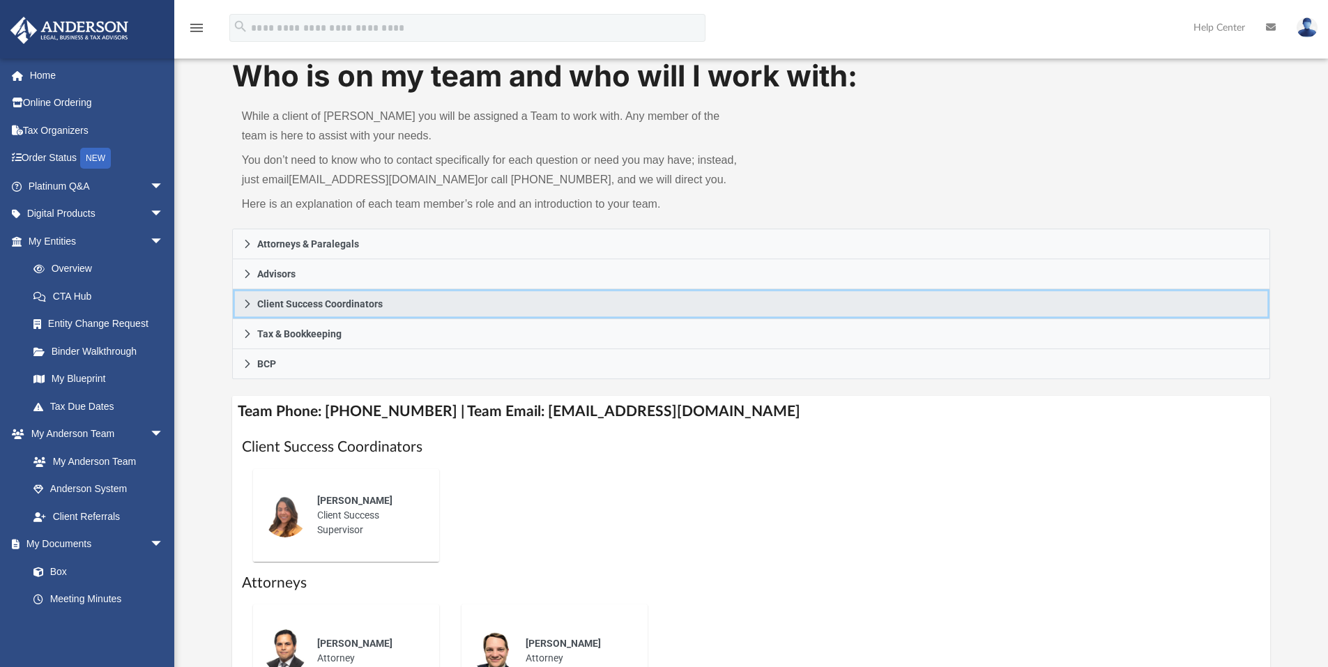
click at [304, 304] on span "Client Success Coordinators" at bounding box center [320, 304] width 126 height 10
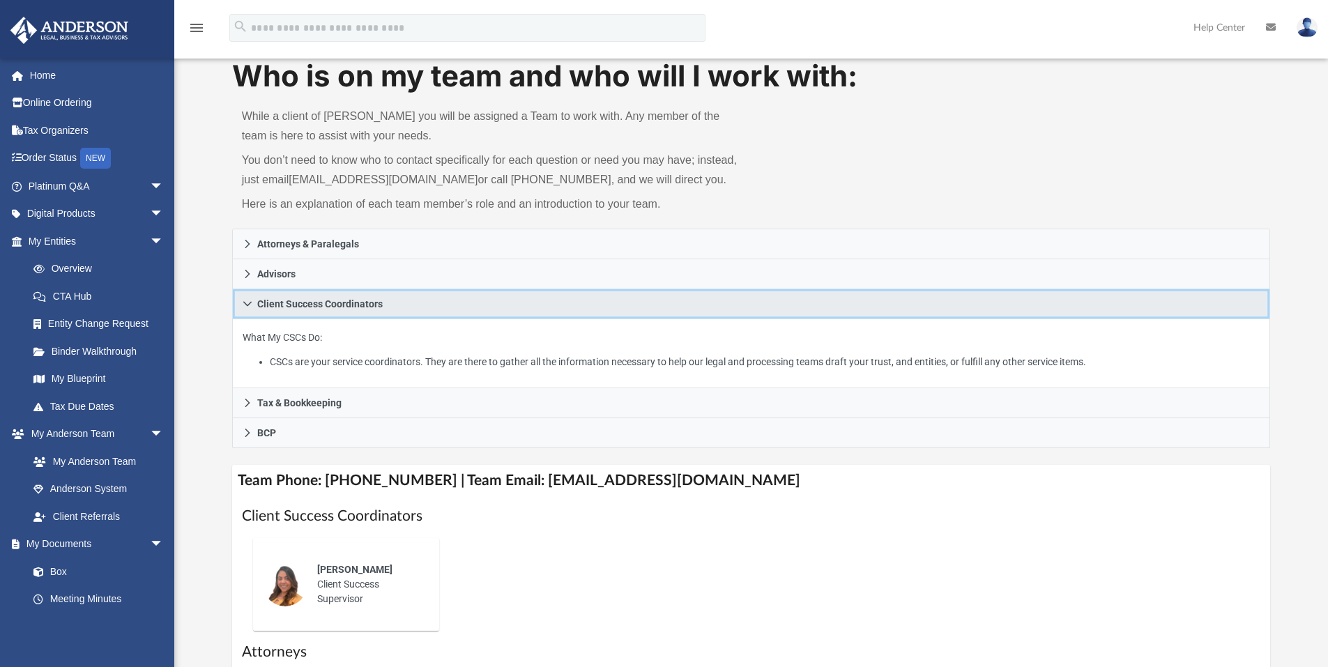
click at [301, 308] on span "Client Success Coordinators" at bounding box center [320, 304] width 126 height 10
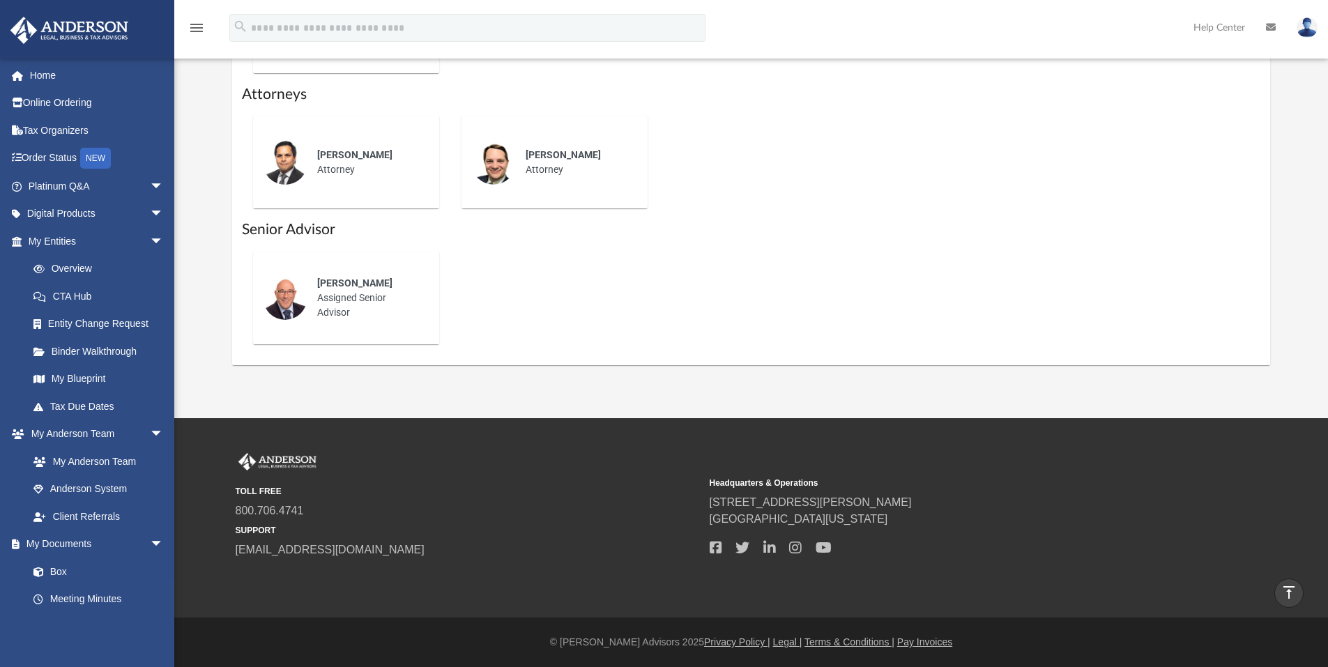
scroll to position [391, 0]
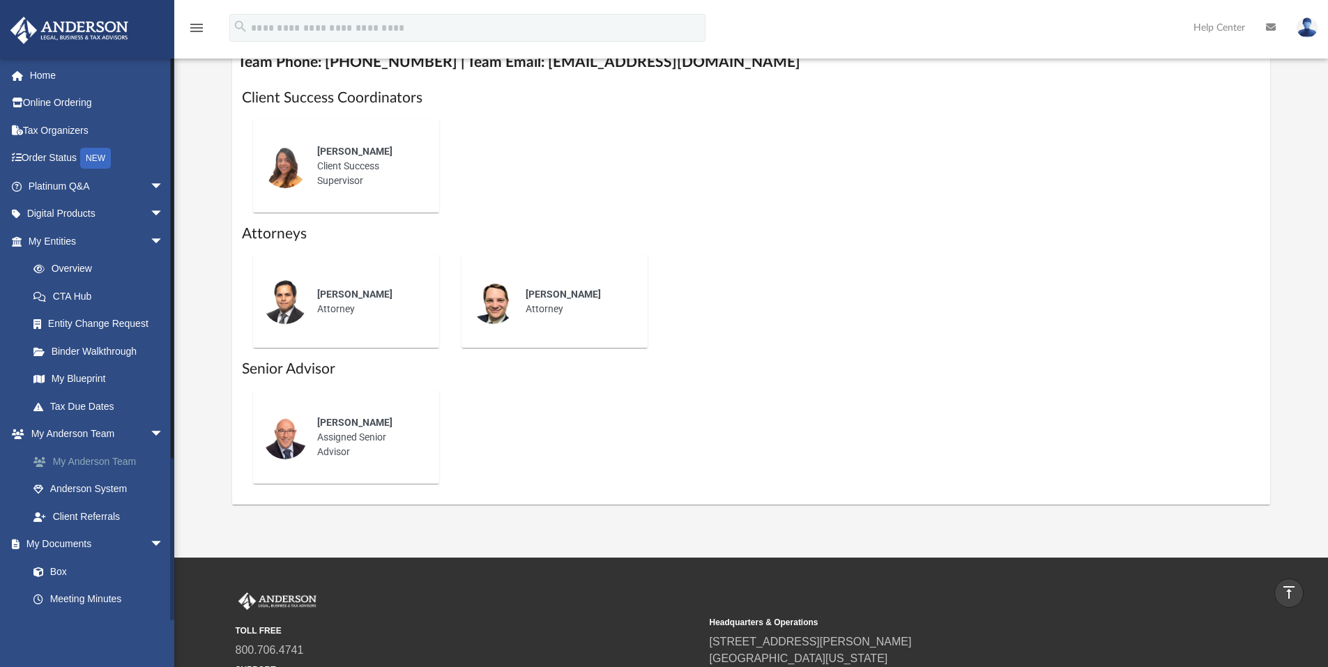
click at [92, 464] on link "My Anderson Team" at bounding box center [102, 462] width 165 height 28
click at [84, 460] on link "My Anderson Team" at bounding box center [102, 462] width 165 height 28
click at [150, 432] on span "arrow_drop_down" at bounding box center [164, 435] width 28 height 29
click at [150, 432] on span "arrow_drop_up" at bounding box center [164, 435] width 28 height 29
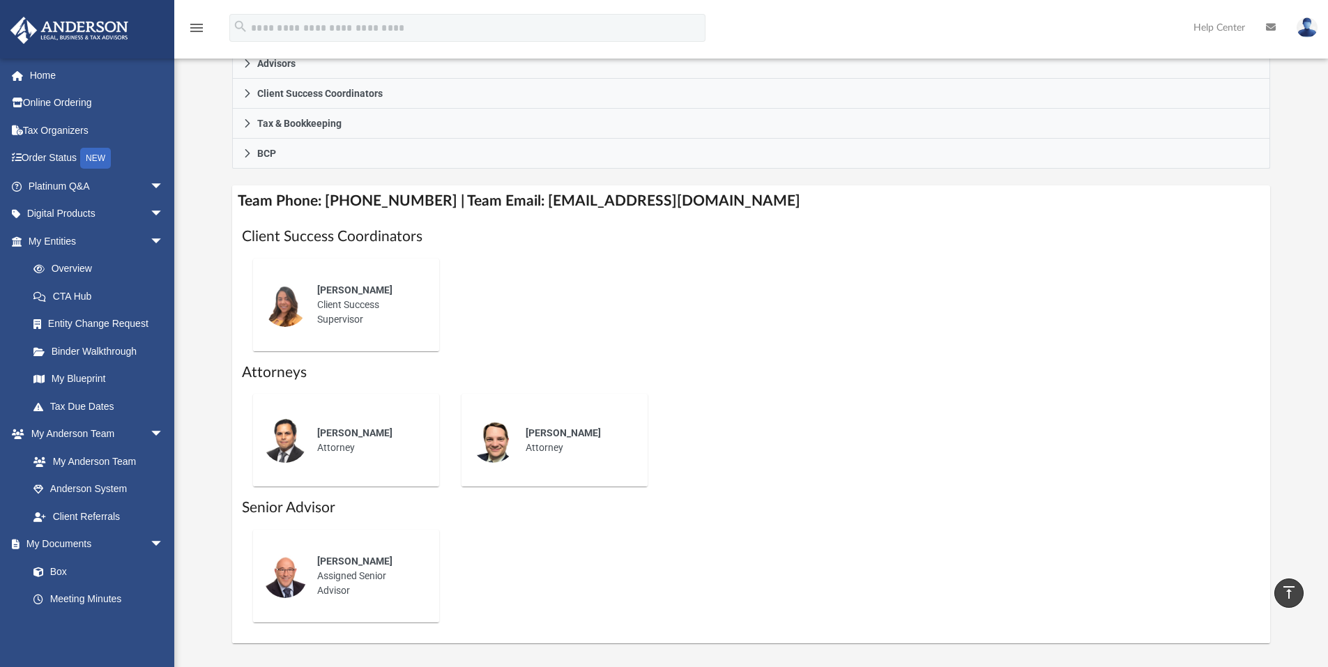
scroll to position [251, 0]
